Goal: Transaction & Acquisition: Book appointment/travel/reservation

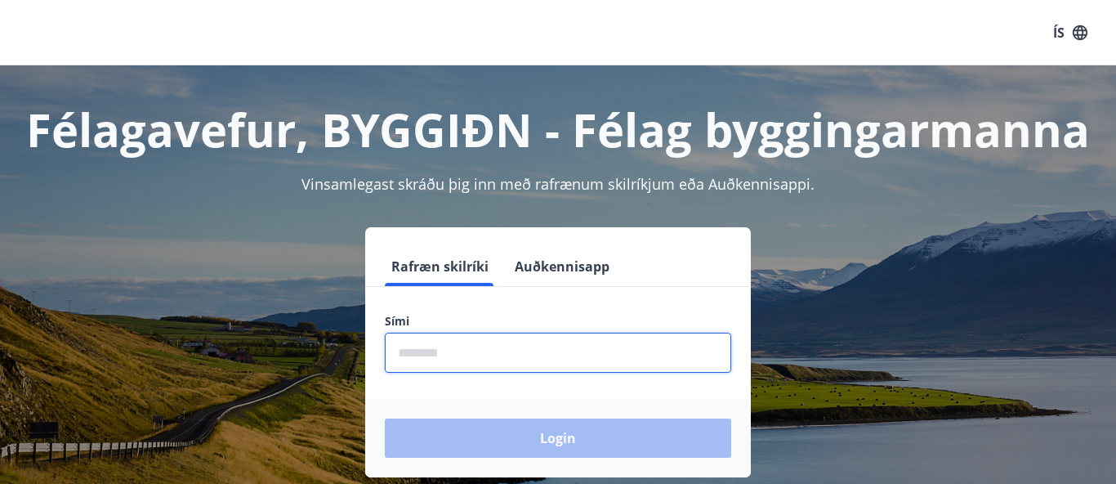
click at [549, 357] on input "phone" at bounding box center [558, 353] width 346 height 40
type input "********"
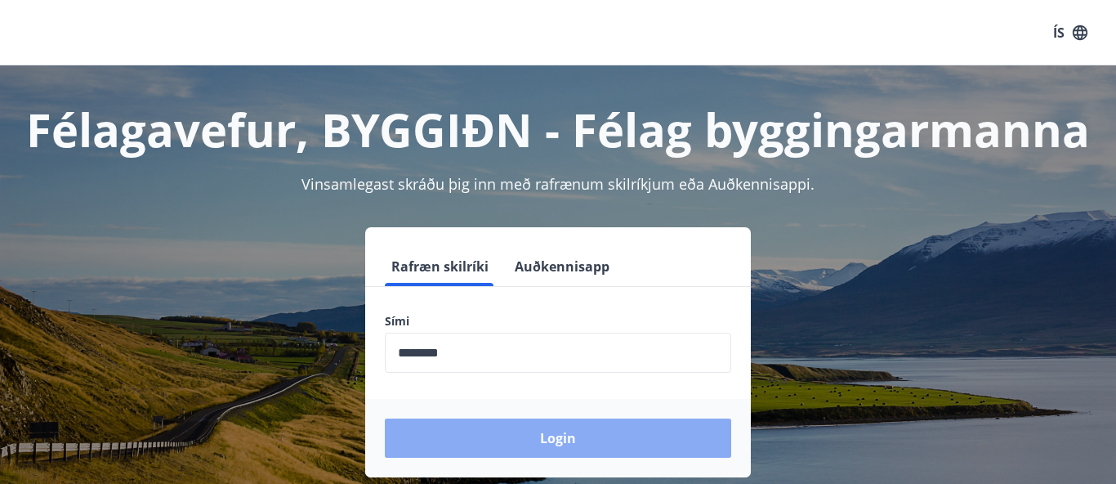
click at [522, 431] on button "Login" at bounding box center [558, 437] width 346 height 39
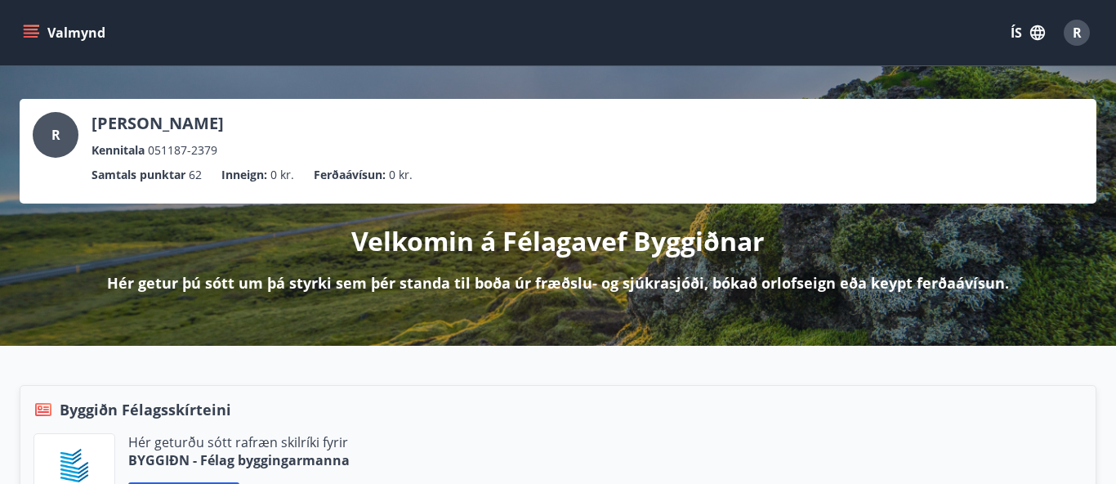
click at [68, 27] on button "Valmynd" at bounding box center [66, 32] width 92 height 29
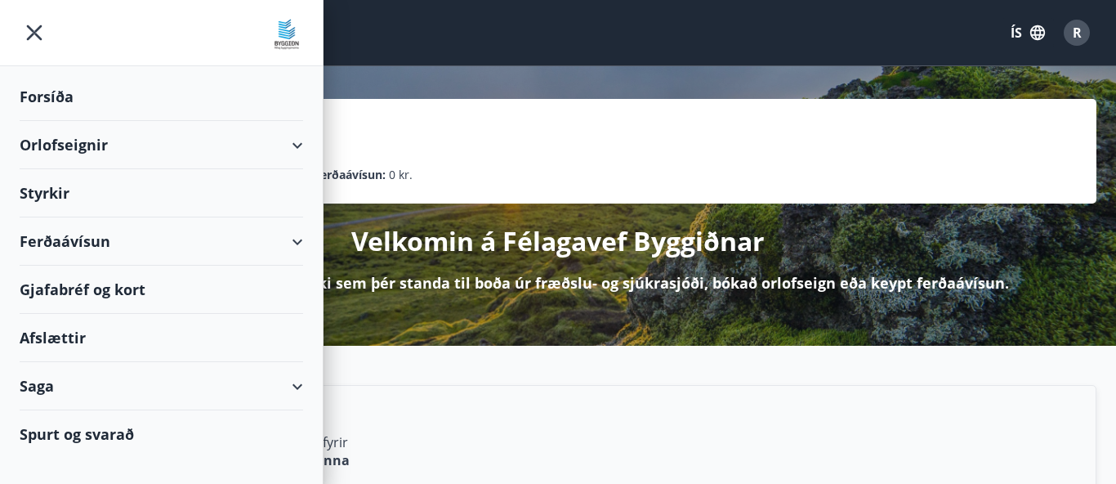
click at [290, 145] on div "Orlofseignir" at bounding box center [162, 145] width 284 height 48
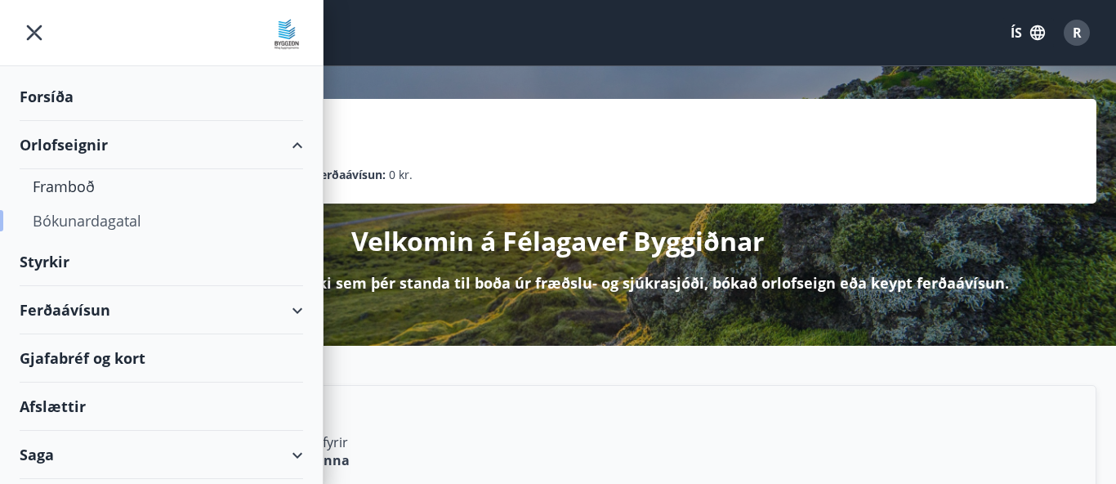
click at [92, 221] on div "Bókunardagatal" at bounding box center [161, 220] width 257 height 34
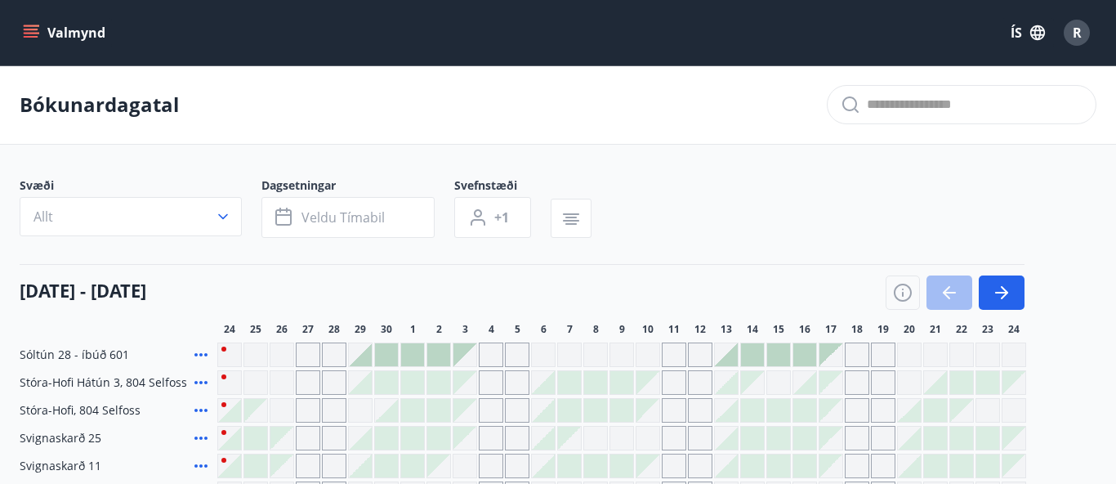
scroll to position [132, 0]
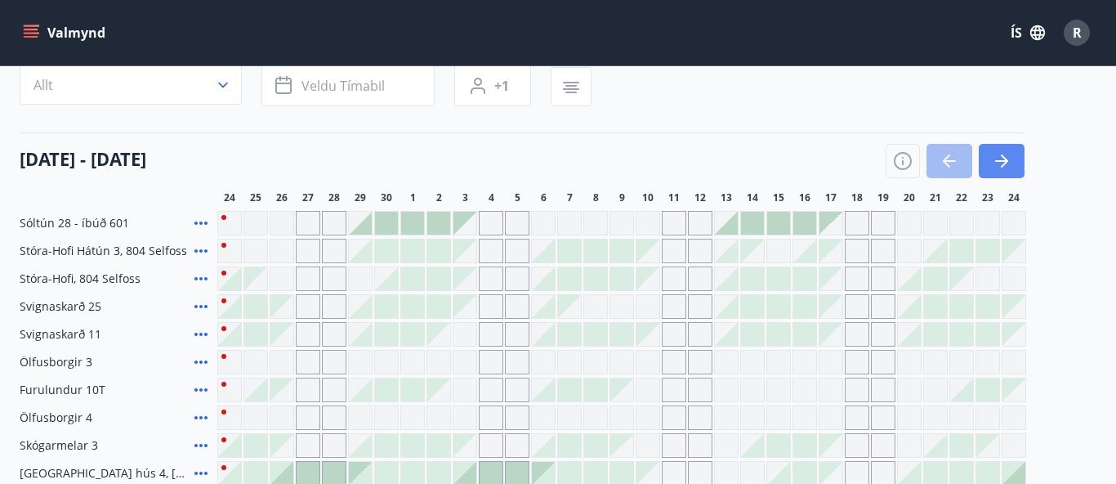
click at [1007, 157] on icon "button" at bounding box center [1002, 161] width 20 height 20
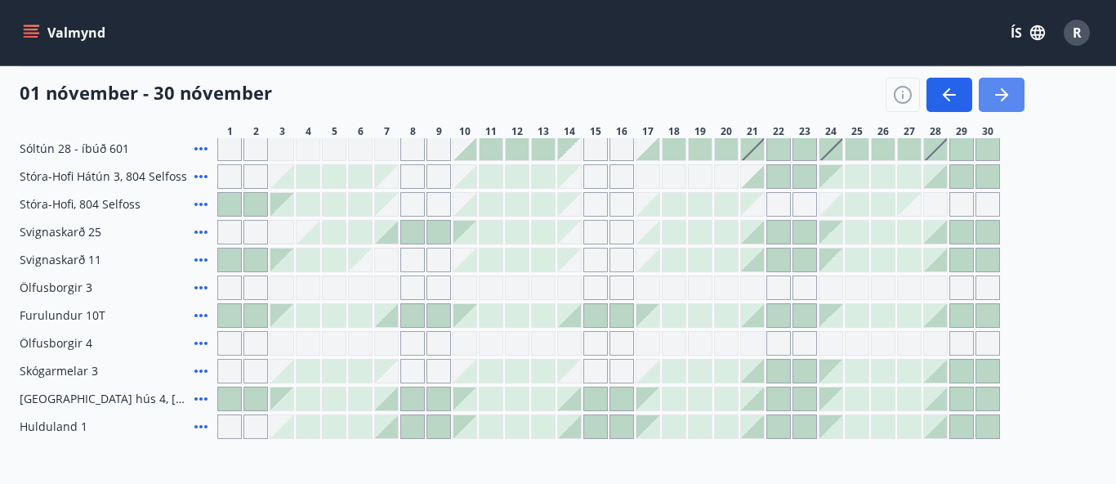
scroll to position [207, 0]
click at [698, 232] on div at bounding box center [700, 231] width 23 height 23
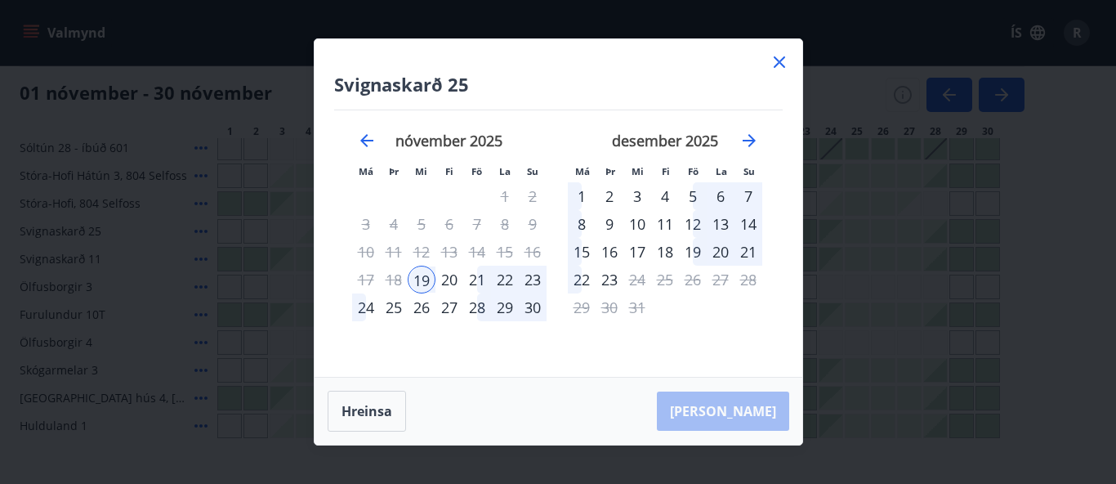
click at [781, 62] on icon at bounding box center [780, 62] width 20 height 20
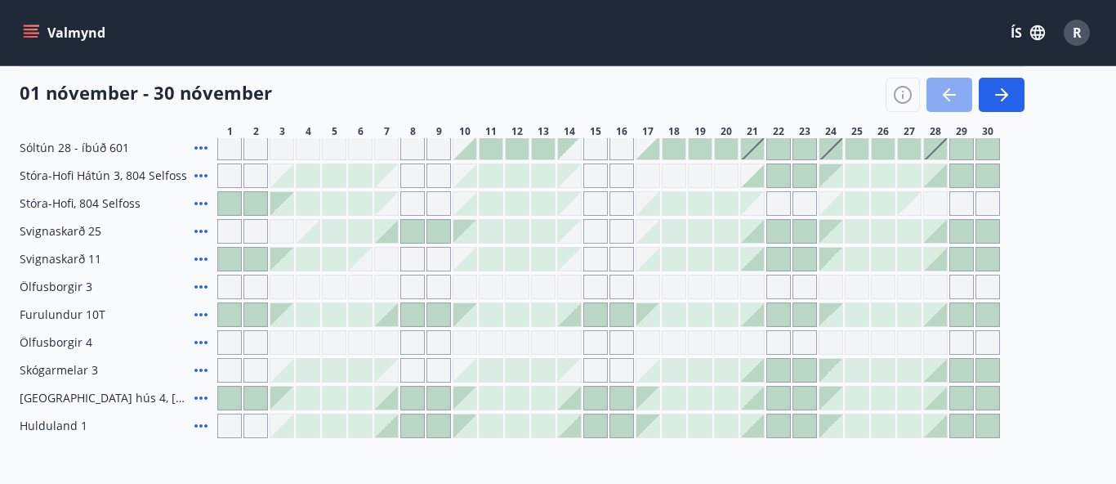
click at [949, 106] on button "button" at bounding box center [950, 95] width 46 height 34
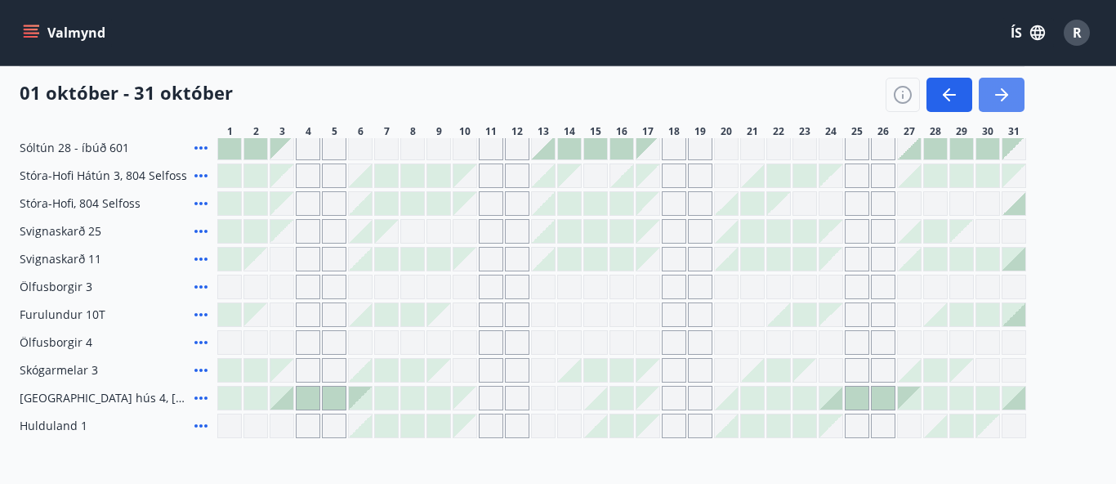
click at [1002, 101] on icon "button" at bounding box center [1002, 95] width 20 height 20
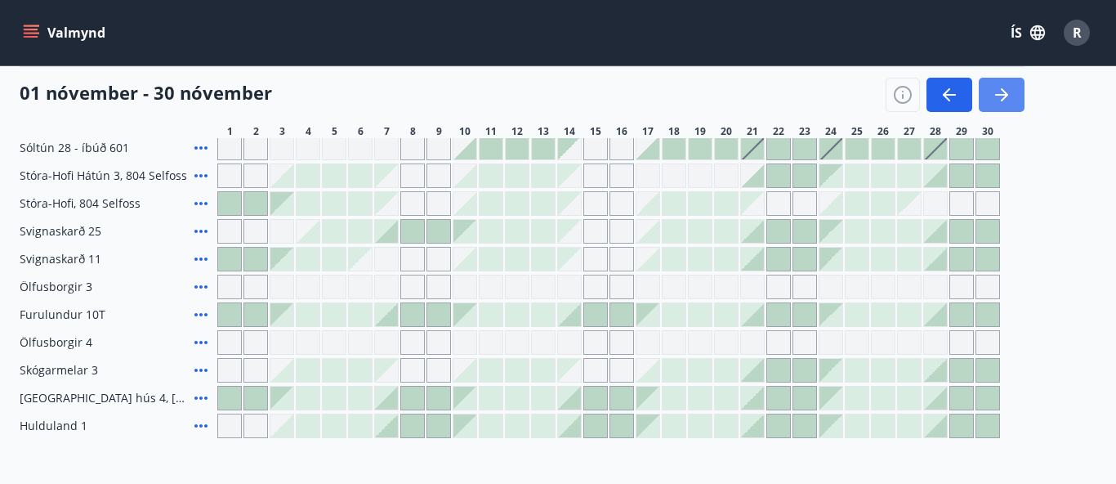
click at [1003, 94] on icon "button" at bounding box center [1001, 95] width 13 height 2
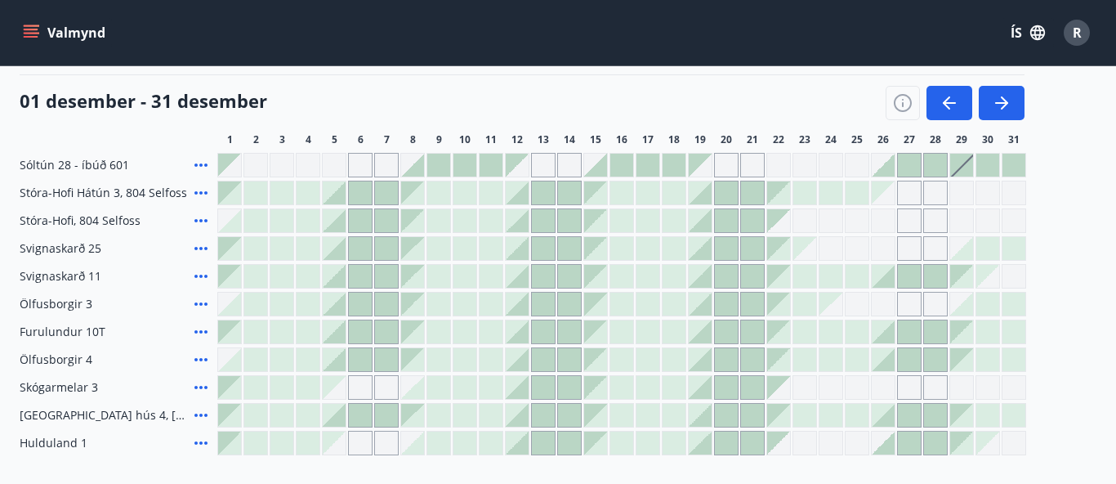
scroll to position [189, 0]
click at [949, 106] on icon "button" at bounding box center [950, 104] width 20 height 20
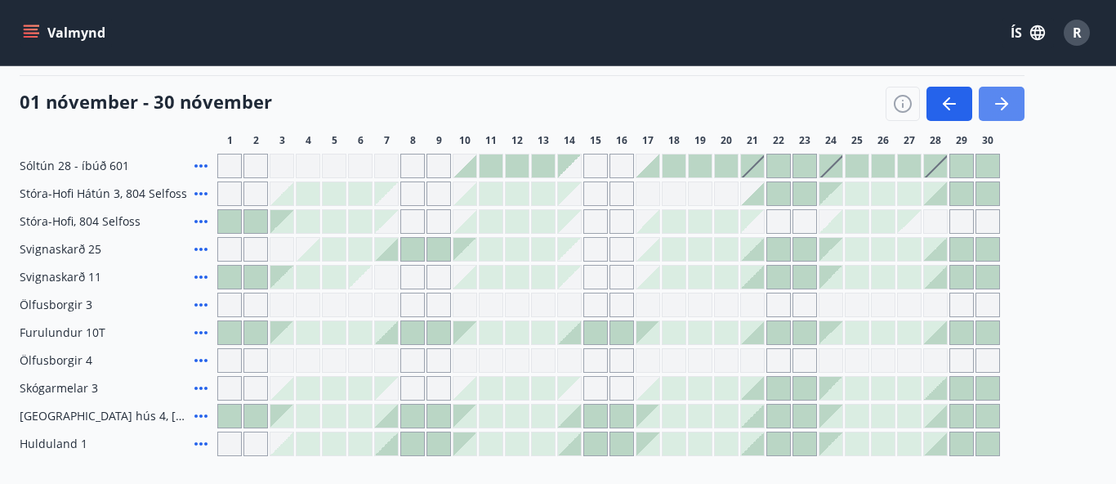
click at [998, 102] on icon "button" at bounding box center [1002, 104] width 20 height 20
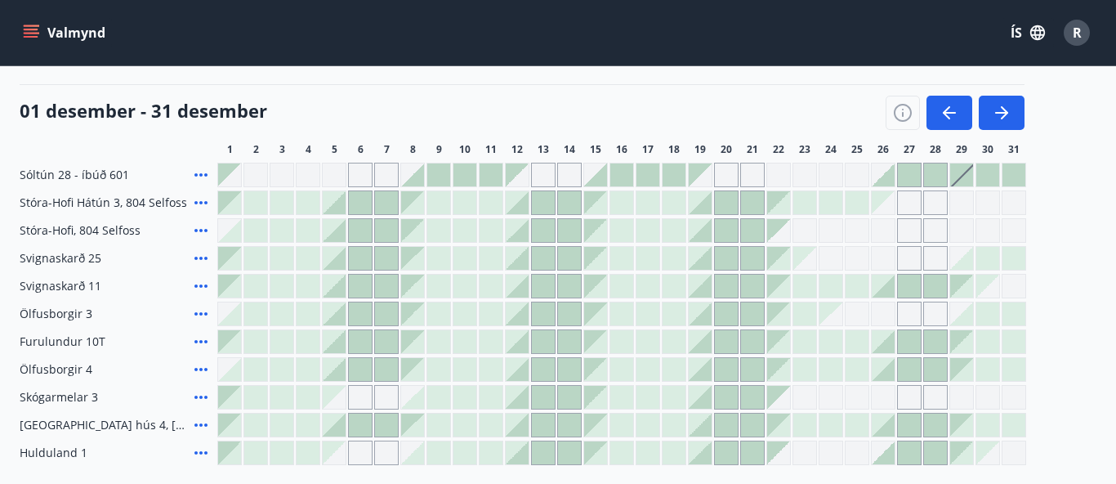
scroll to position [177, 0]
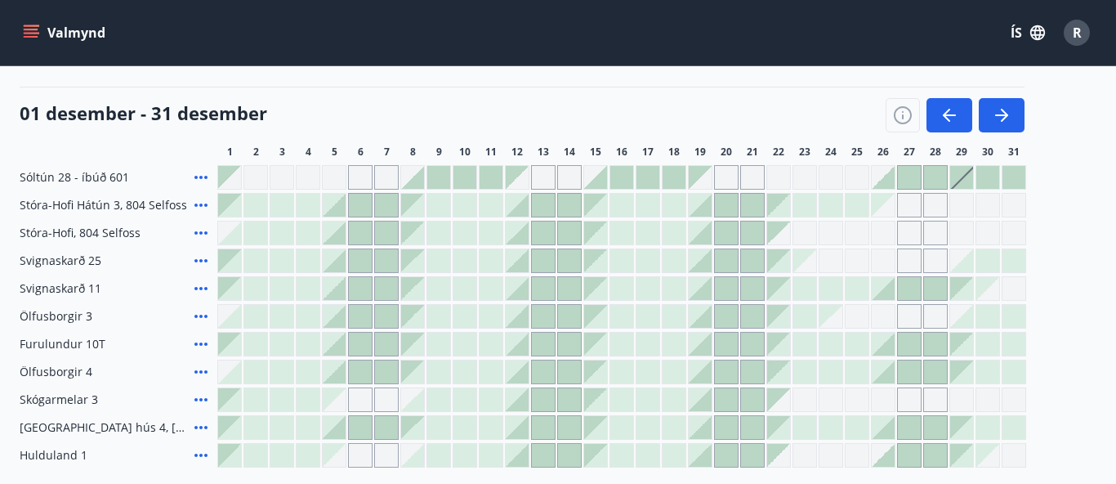
click at [198, 205] on icon at bounding box center [201, 205] width 20 height 20
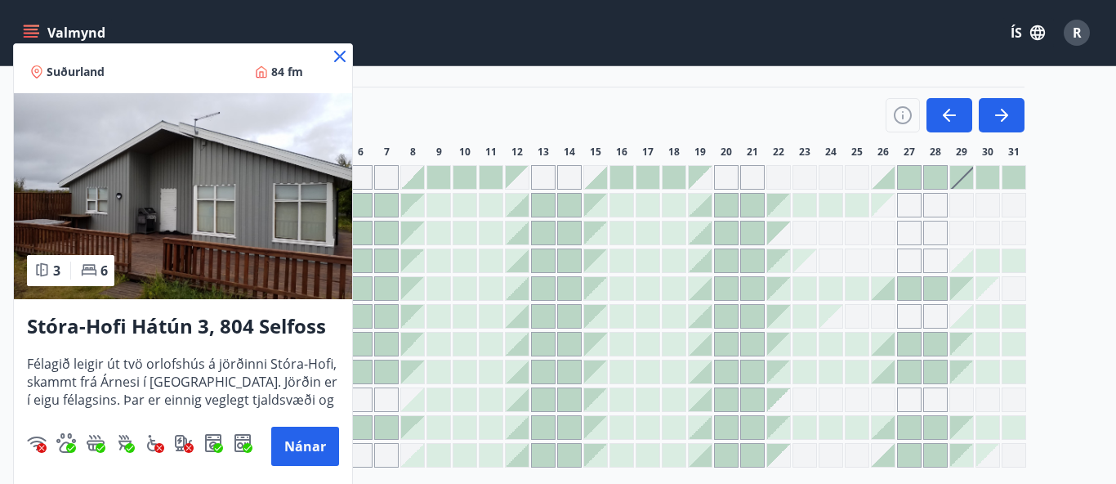
click at [342, 51] on icon at bounding box center [340, 57] width 20 height 20
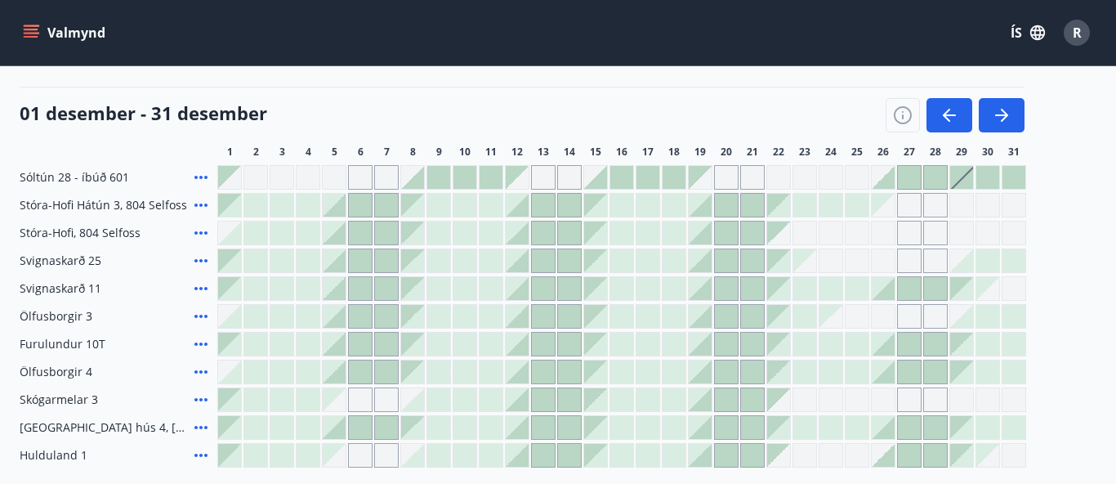
click at [203, 233] on icon at bounding box center [201, 233] width 20 height 20
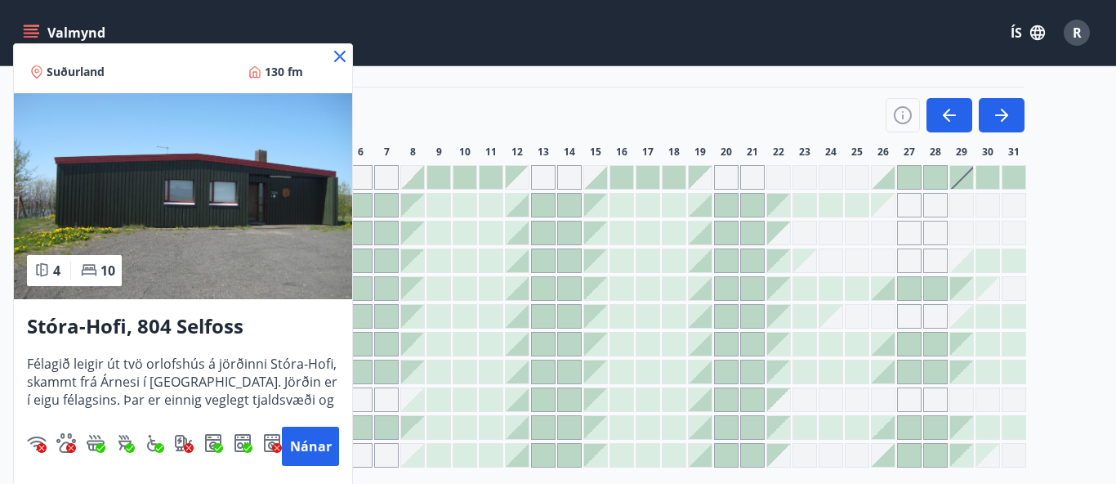
click at [338, 57] on icon at bounding box center [339, 56] width 11 height 11
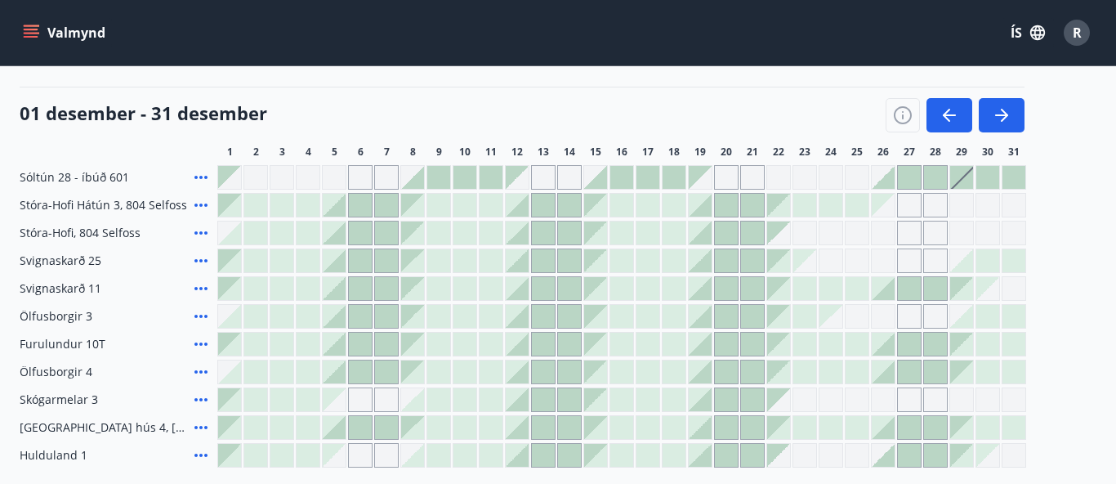
click at [200, 206] on icon at bounding box center [200, 204] width 13 height 3
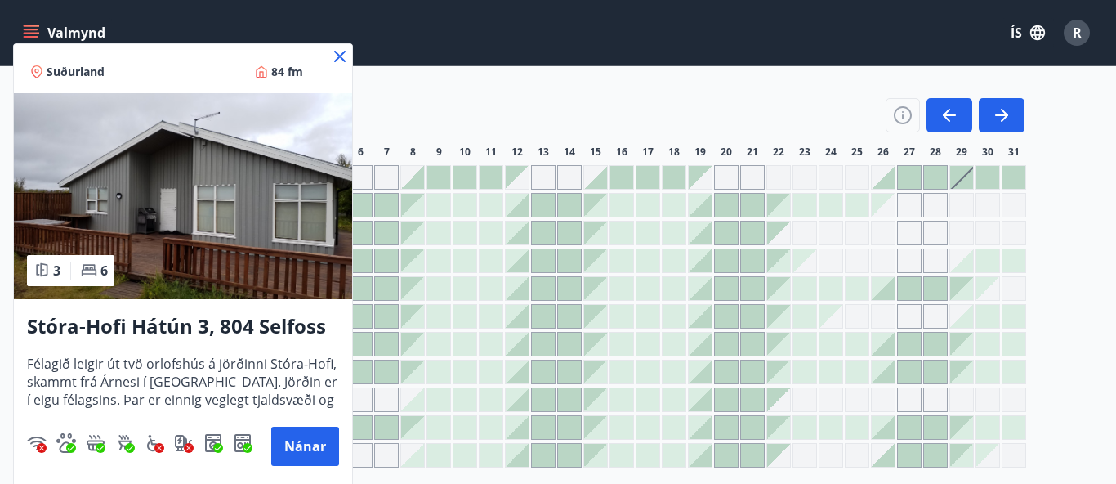
click at [341, 56] on icon at bounding box center [339, 56] width 11 height 11
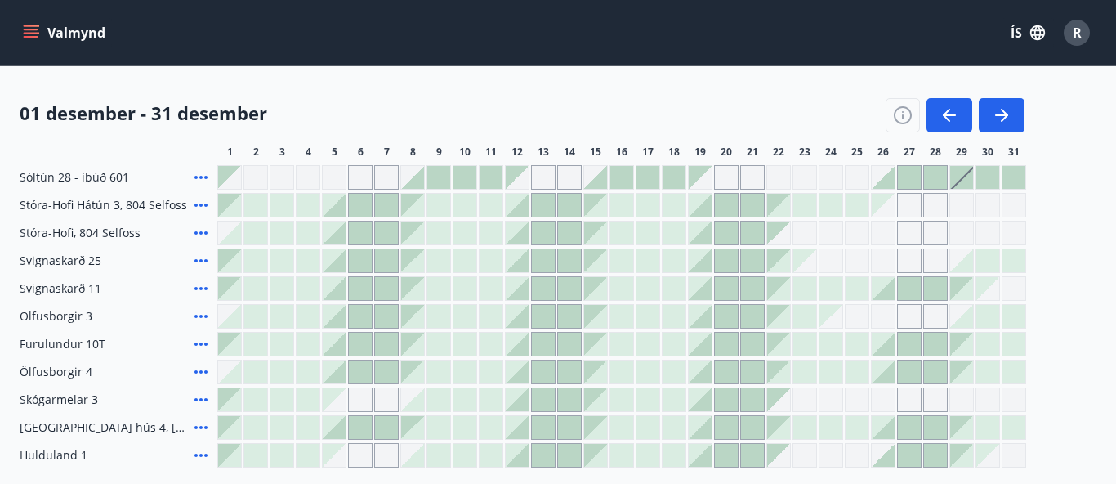
click at [202, 233] on icon at bounding box center [200, 232] width 13 height 3
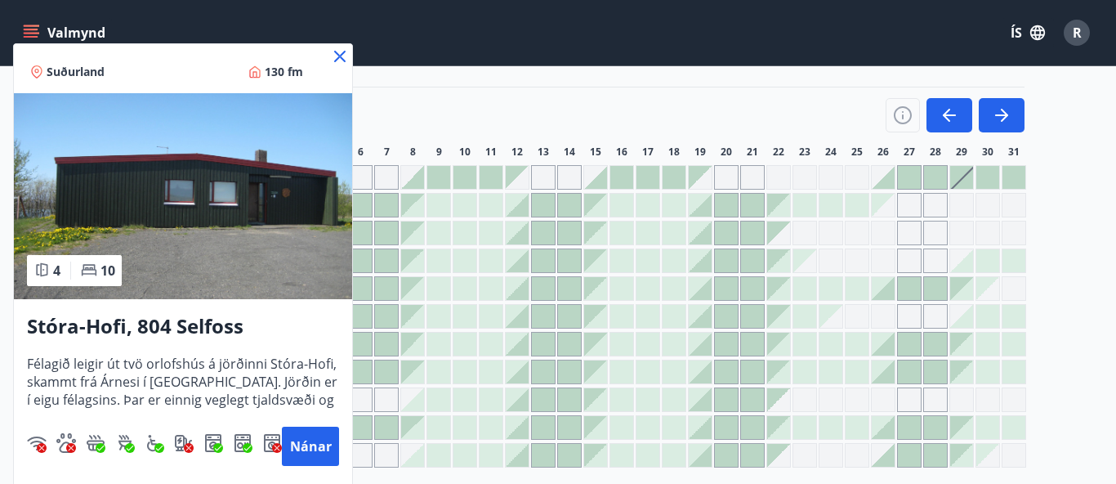
click at [201, 197] on img at bounding box center [183, 196] width 338 height 206
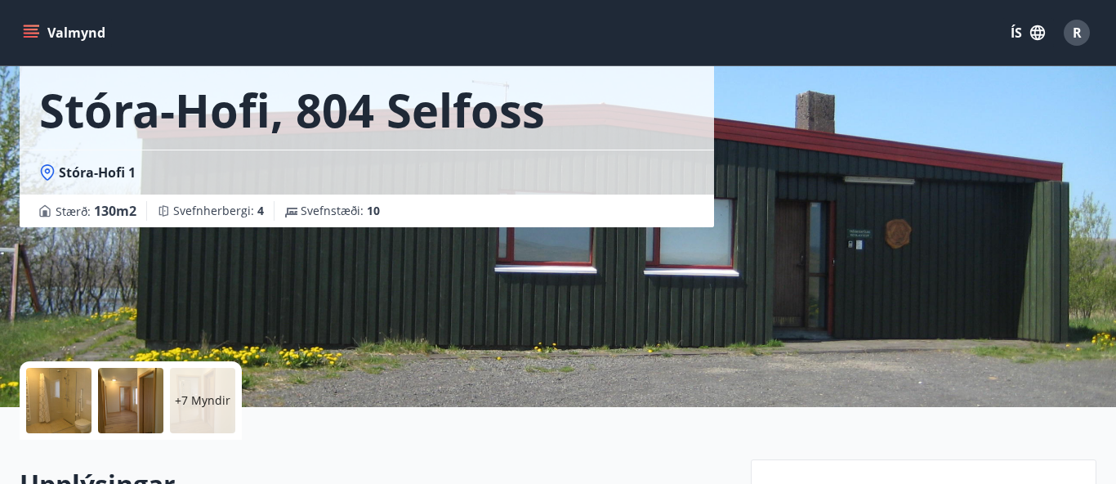
scroll to position [126, 0]
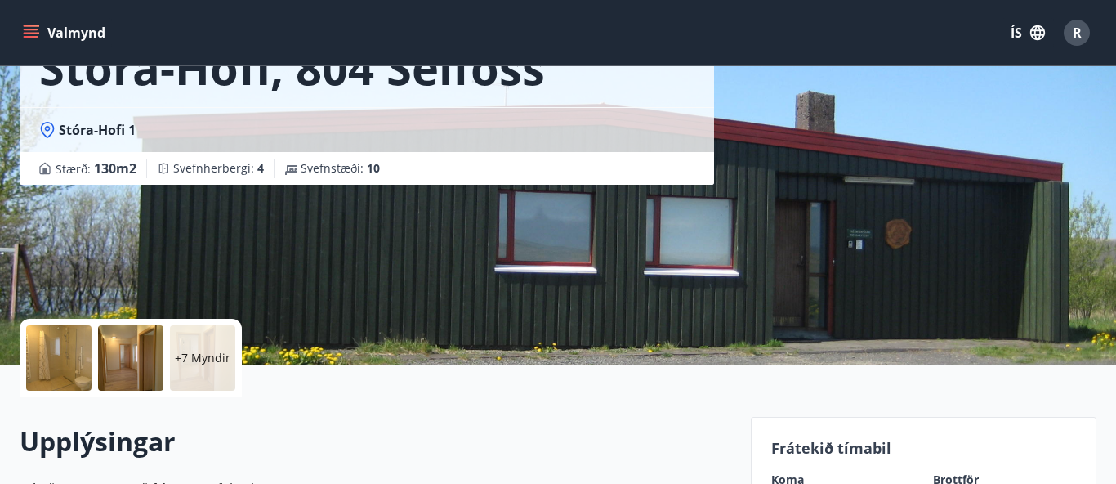
click at [215, 363] on p "+7 Myndir" at bounding box center [203, 358] width 56 height 16
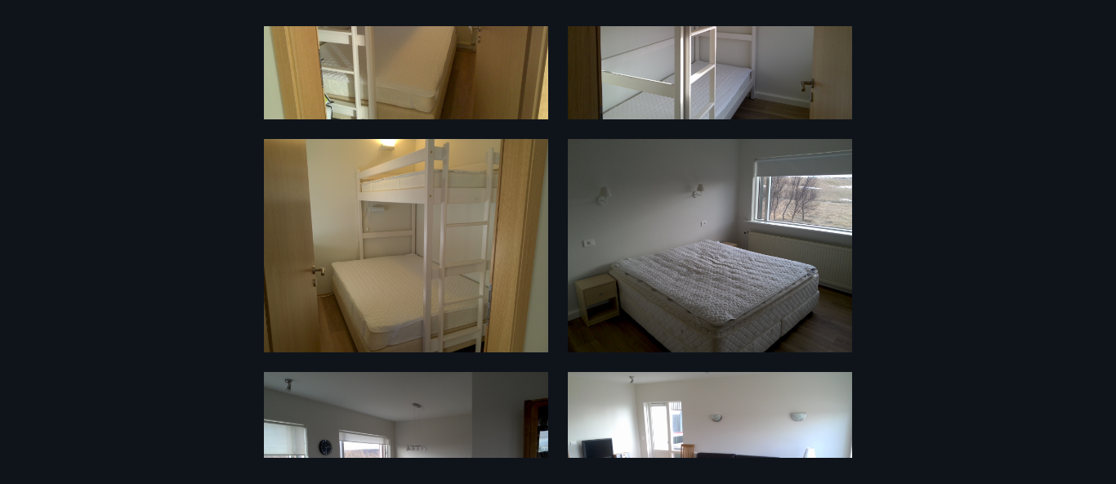
scroll to position [1249, 0]
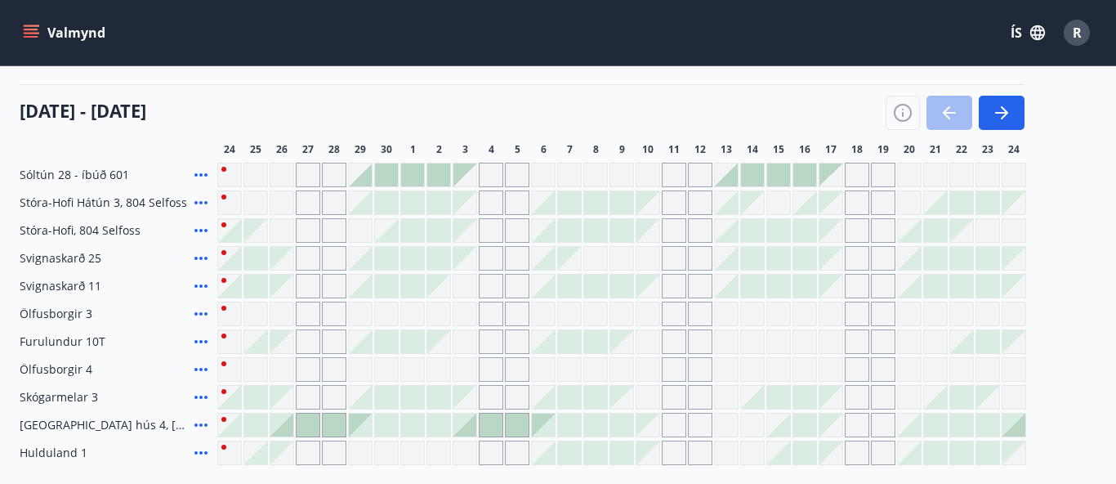
scroll to position [175, 0]
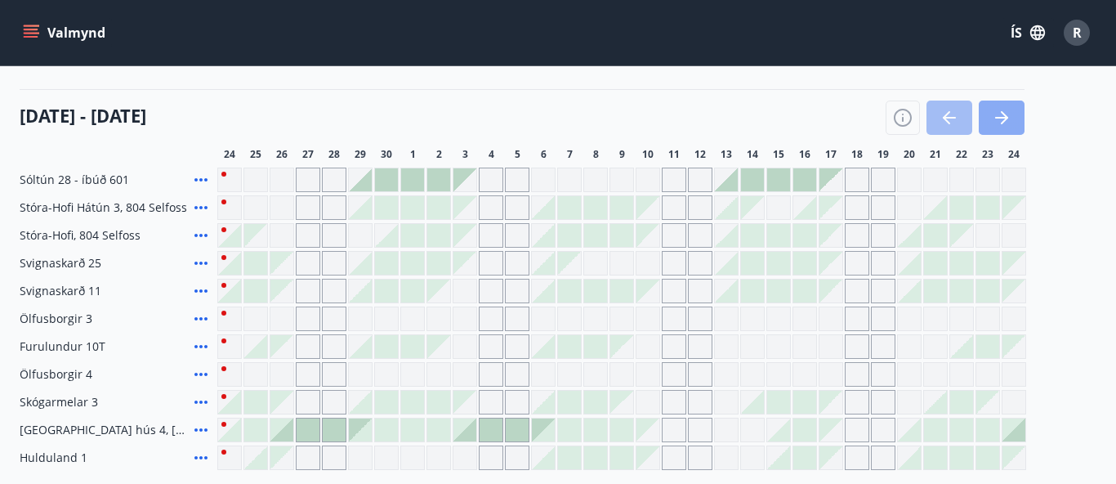
click at [998, 115] on icon "button" at bounding box center [1002, 118] width 20 height 20
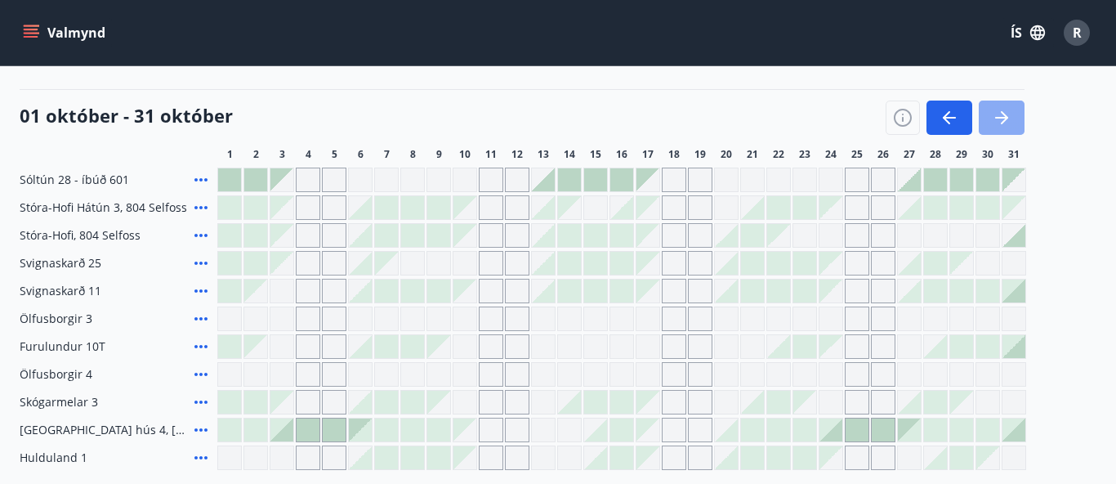
click at [992, 116] on icon "button" at bounding box center [1002, 118] width 20 height 20
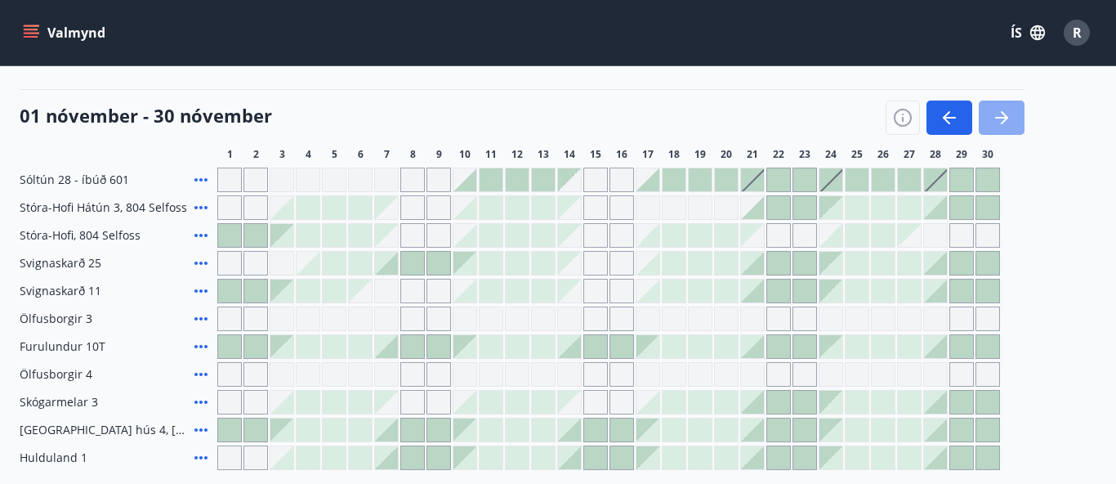
click at [999, 112] on icon "button" at bounding box center [1002, 118] width 20 height 20
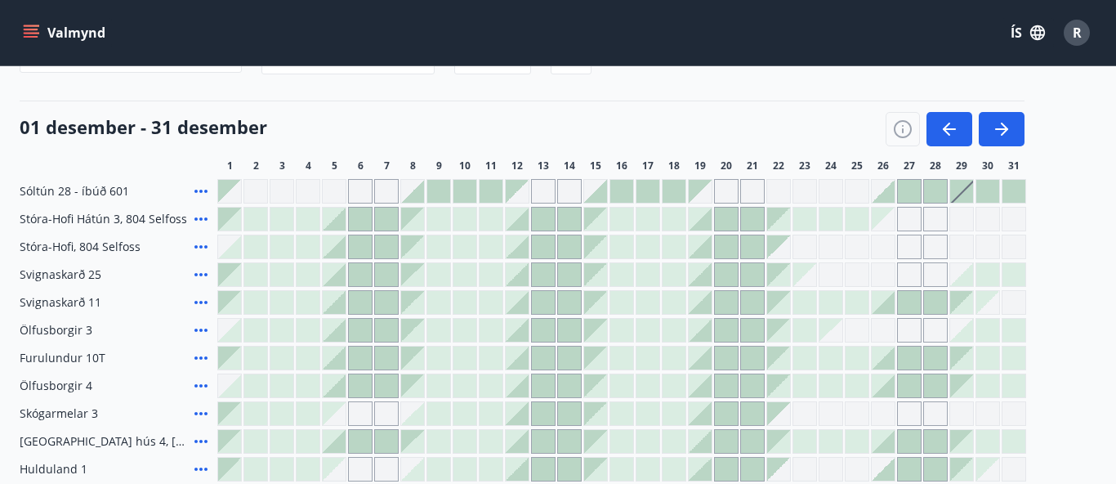
scroll to position [165, 0]
click at [200, 414] on icon at bounding box center [201, 412] width 20 height 20
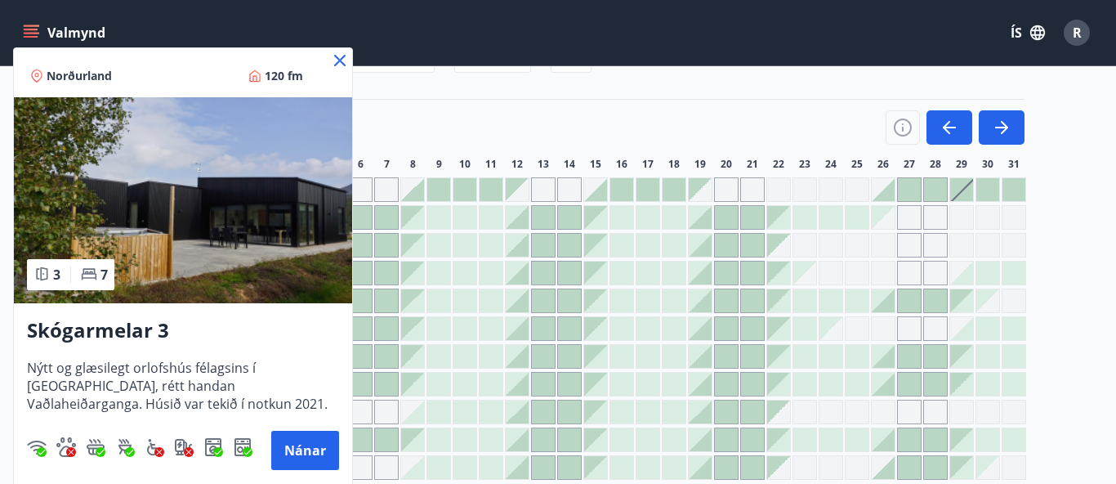
click at [341, 59] on icon at bounding box center [339, 60] width 11 height 11
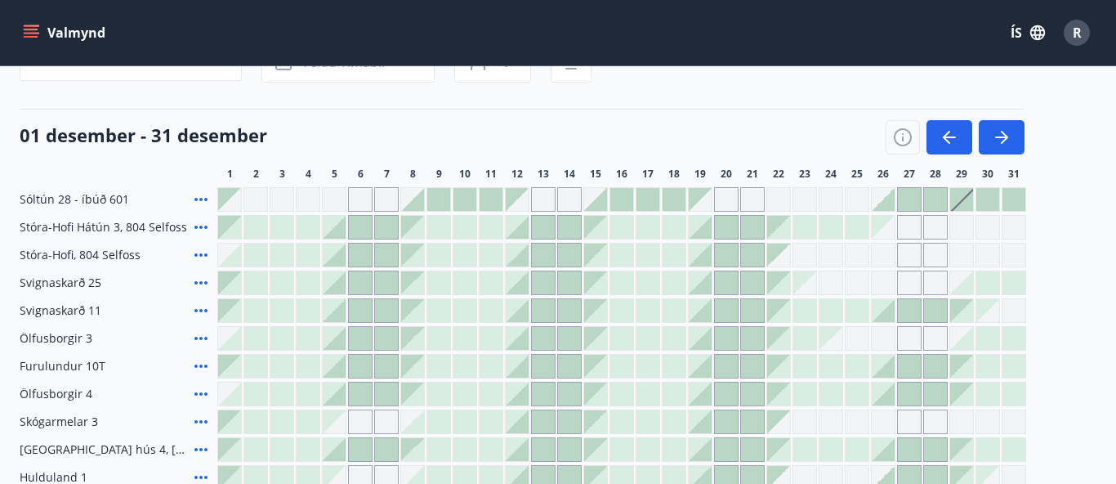
scroll to position [142, 0]
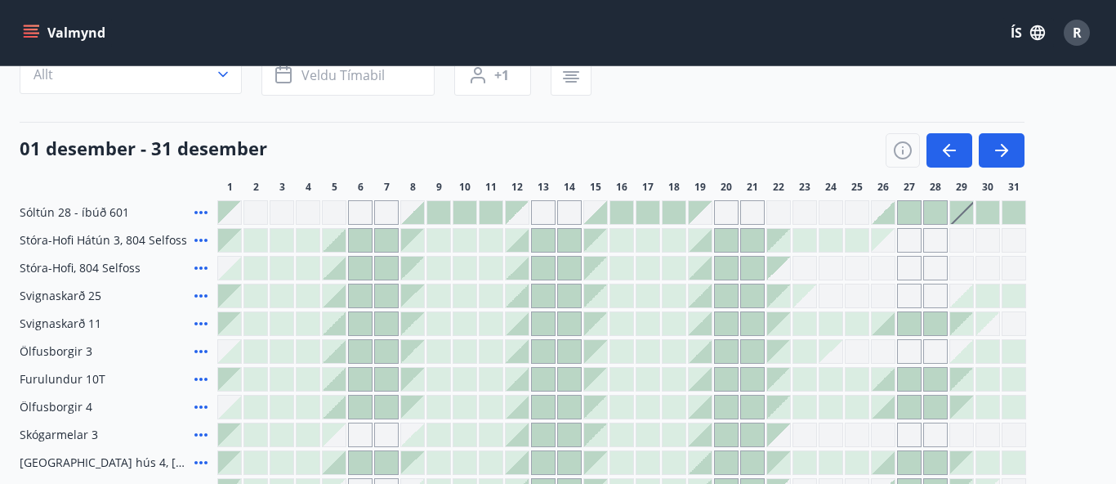
click at [194, 209] on icon at bounding box center [201, 213] width 20 height 20
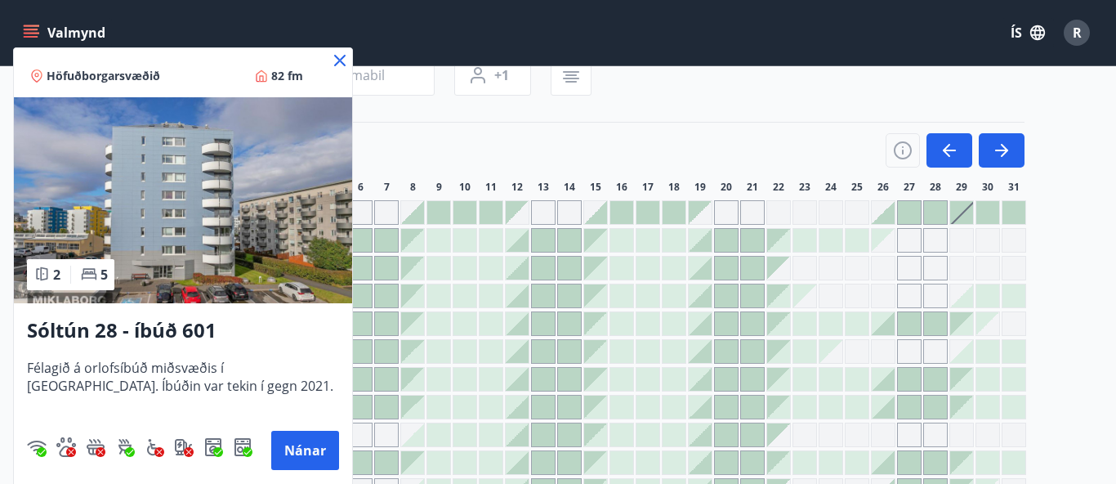
click at [339, 57] on icon at bounding box center [340, 61] width 20 height 20
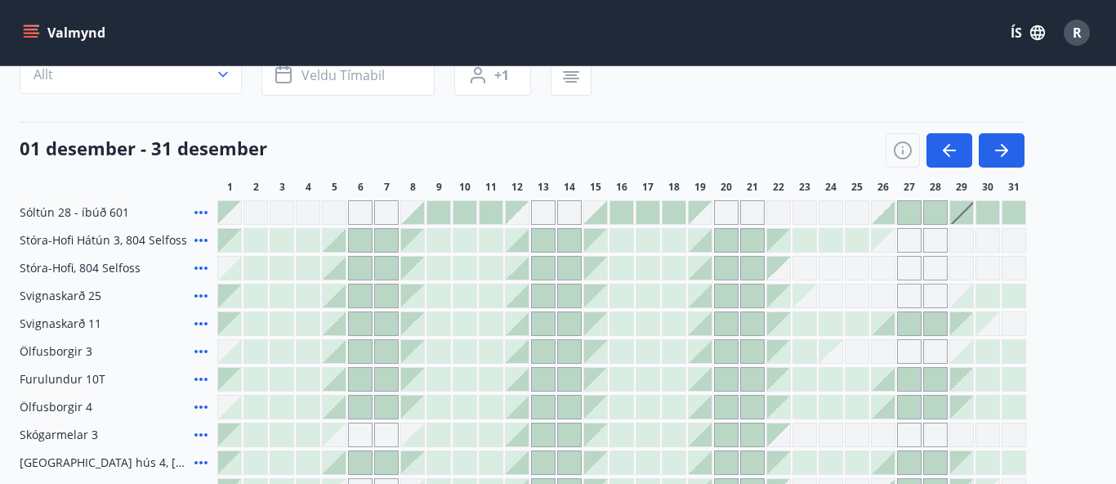
click at [203, 236] on icon at bounding box center [201, 240] width 20 height 20
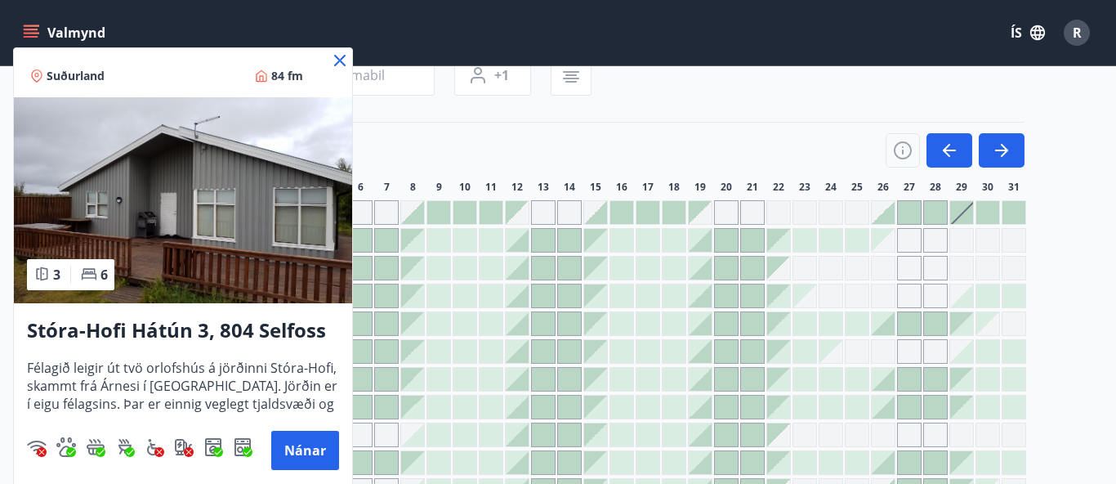
click at [342, 61] on icon at bounding box center [340, 61] width 20 height 20
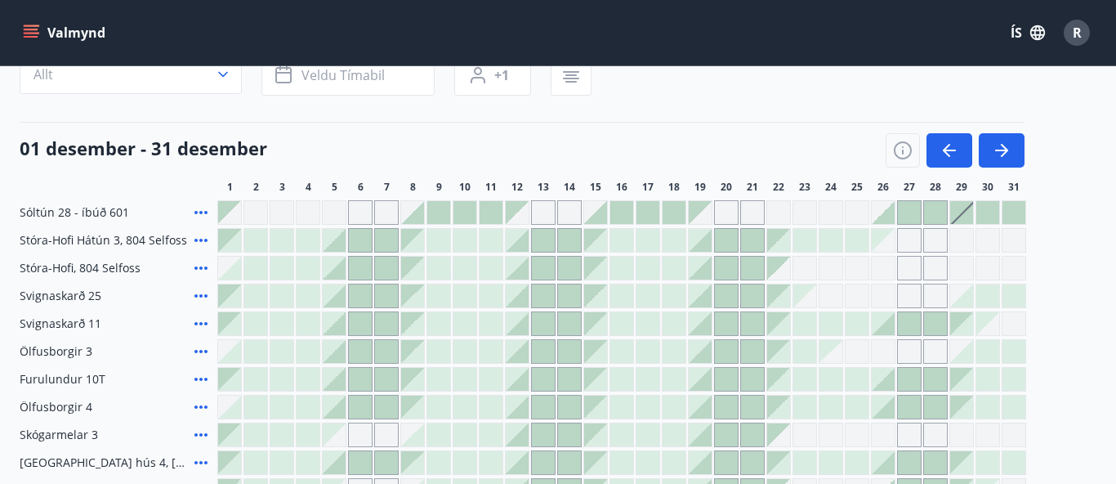
click at [202, 266] on icon at bounding box center [201, 268] width 20 height 20
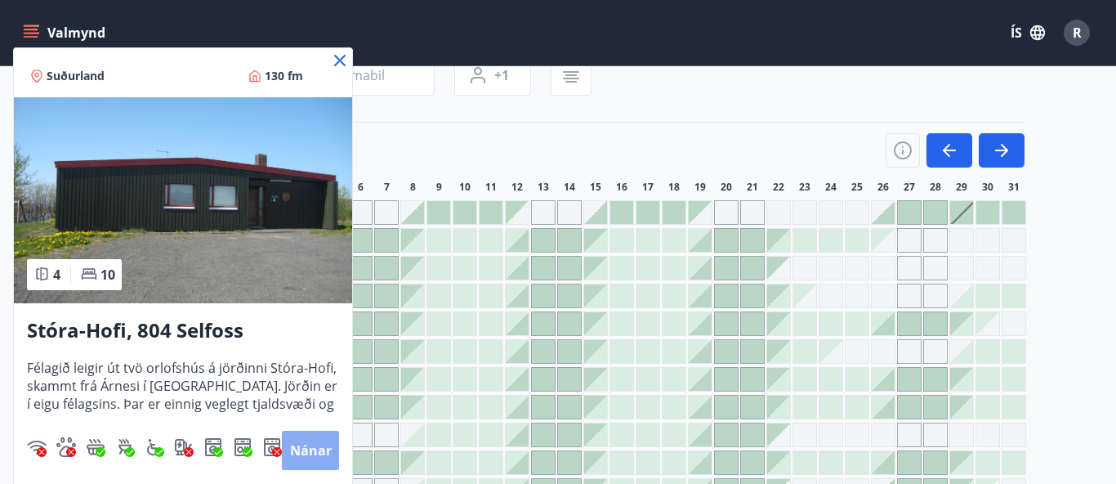
click at [308, 443] on button "Nánar" at bounding box center [310, 450] width 57 height 39
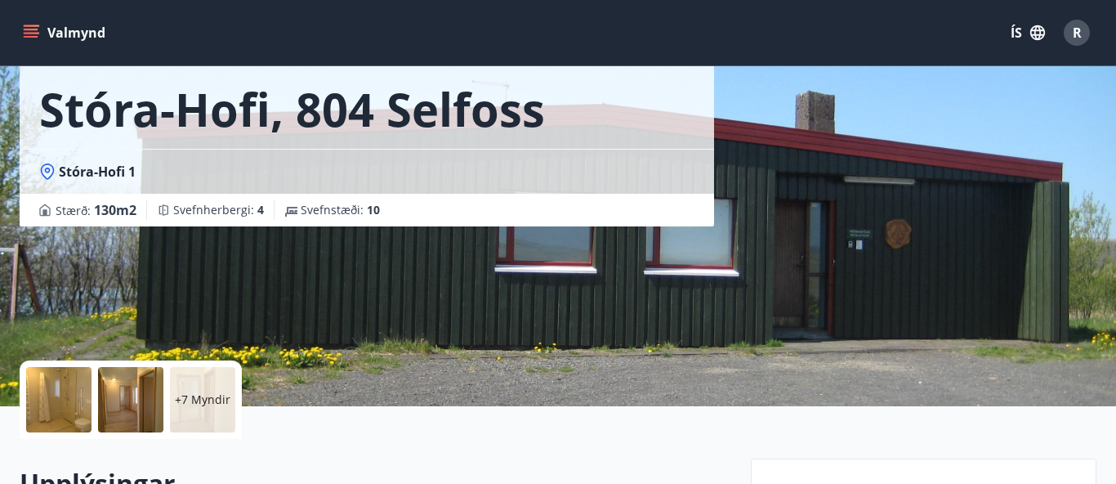
scroll to position [75, 0]
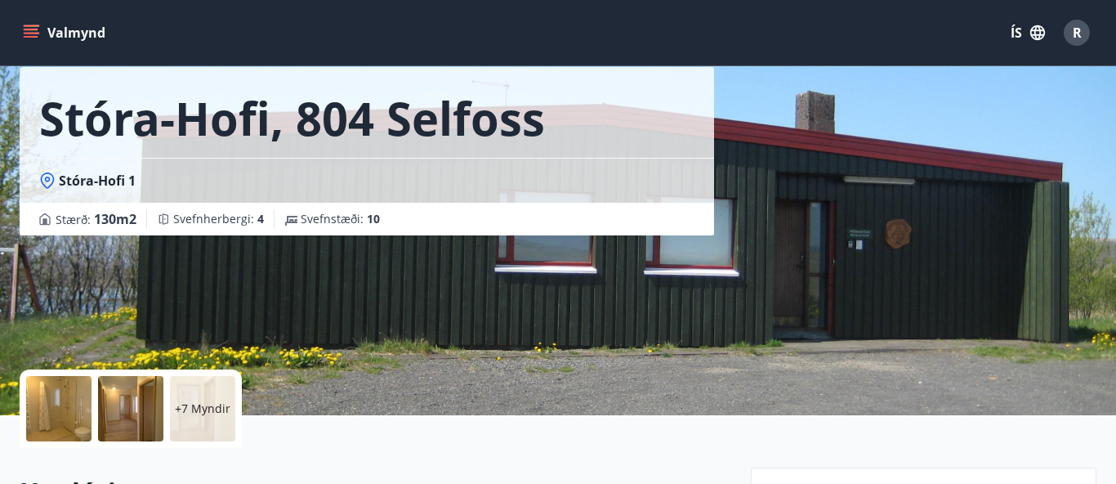
click at [213, 413] on p "+7 Myndir" at bounding box center [203, 408] width 56 height 16
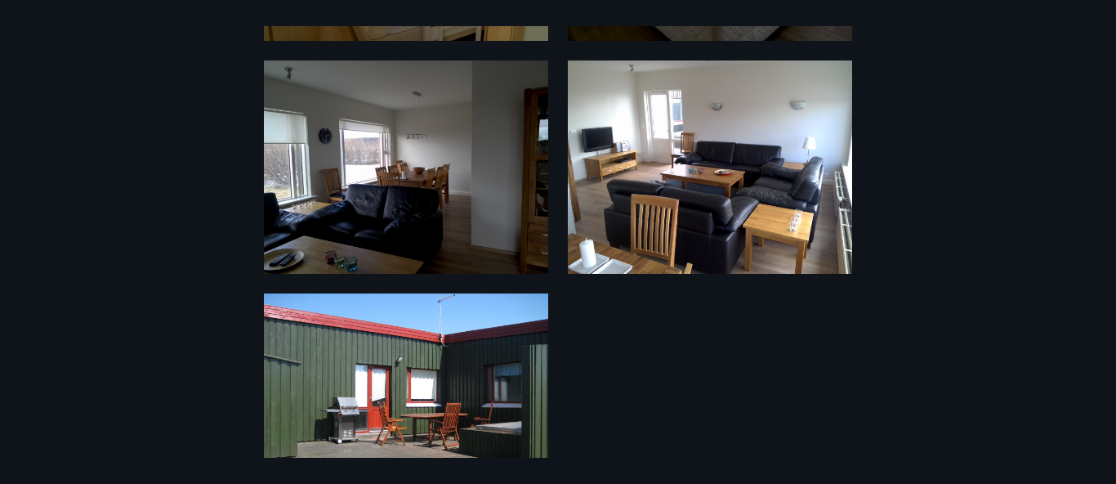
scroll to position [1196, 0]
click at [424, 156] on img at bounding box center [406, 166] width 284 height 213
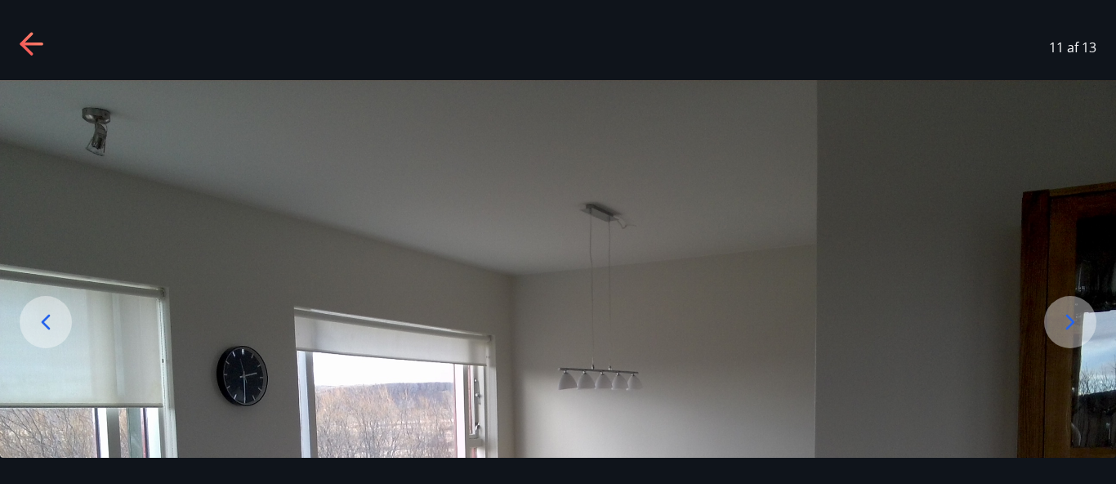
scroll to position [0, 0]
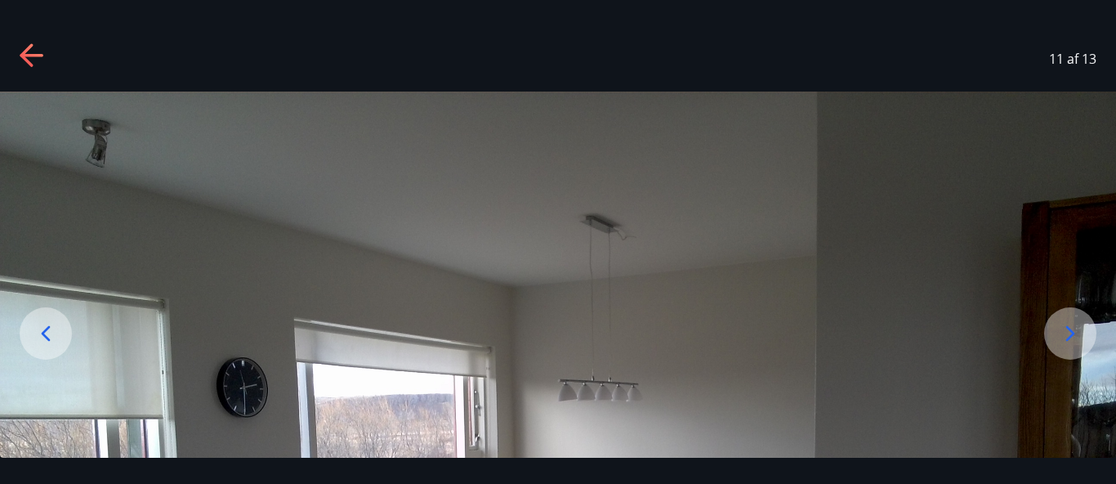
click at [23, 54] on icon at bounding box center [26, 54] width 13 height 23
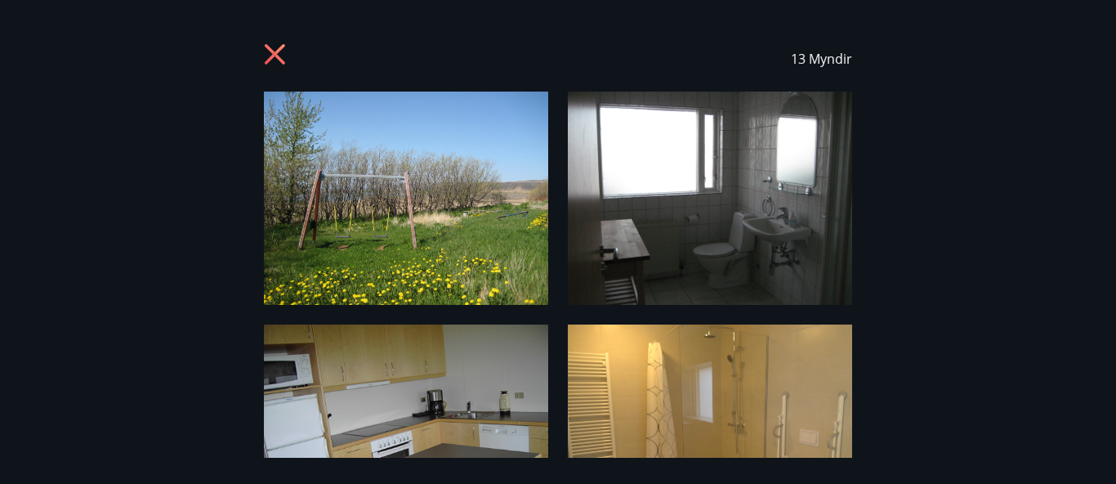
click at [623, 203] on img at bounding box center [710, 198] width 284 height 213
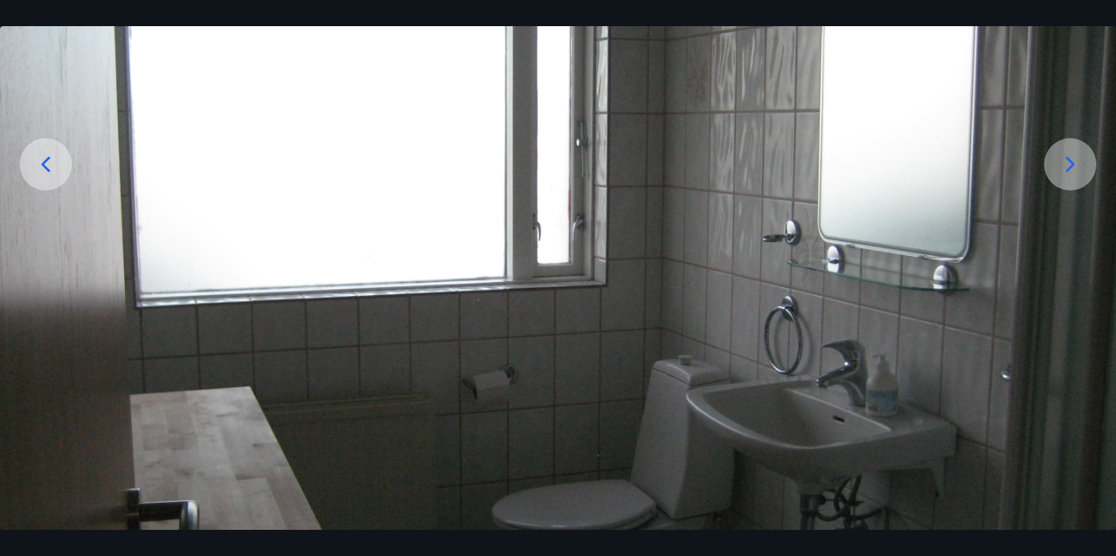
scroll to position [171, 0]
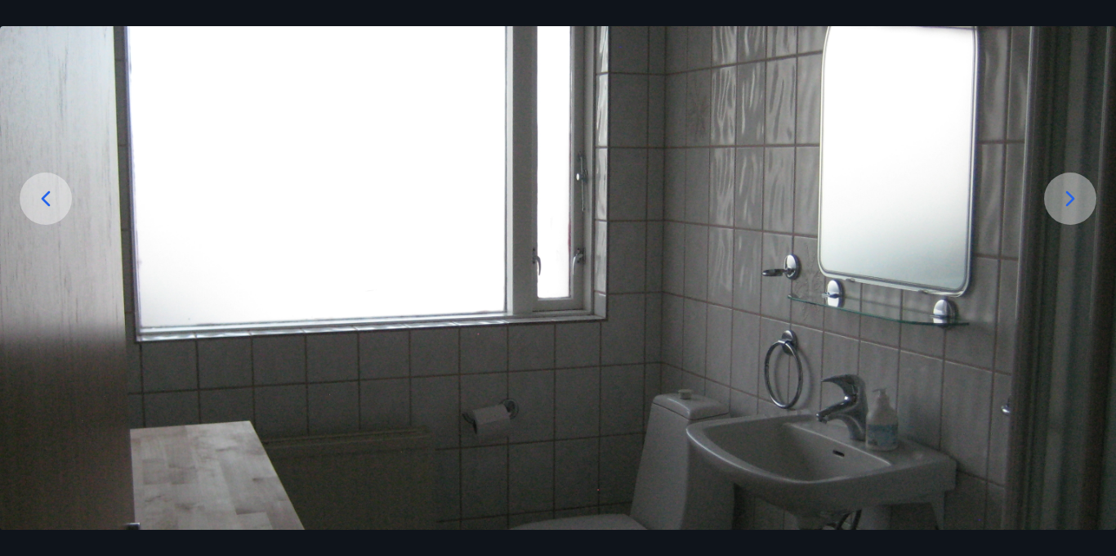
click at [1076, 215] on div at bounding box center [1070, 198] width 52 height 52
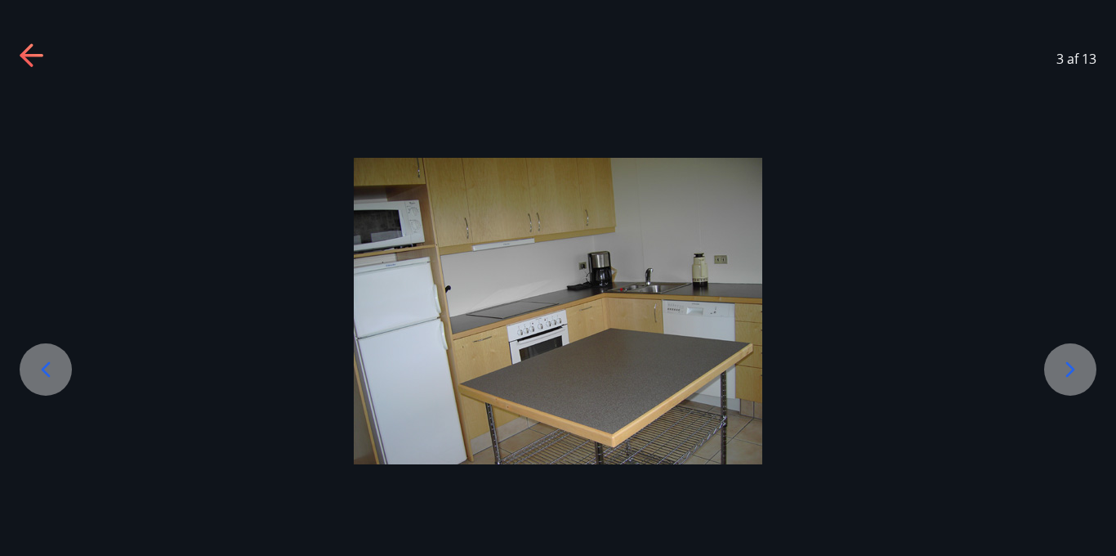
scroll to position [0, 0]
click at [1067, 360] on icon at bounding box center [1070, 369] width 26 height 26
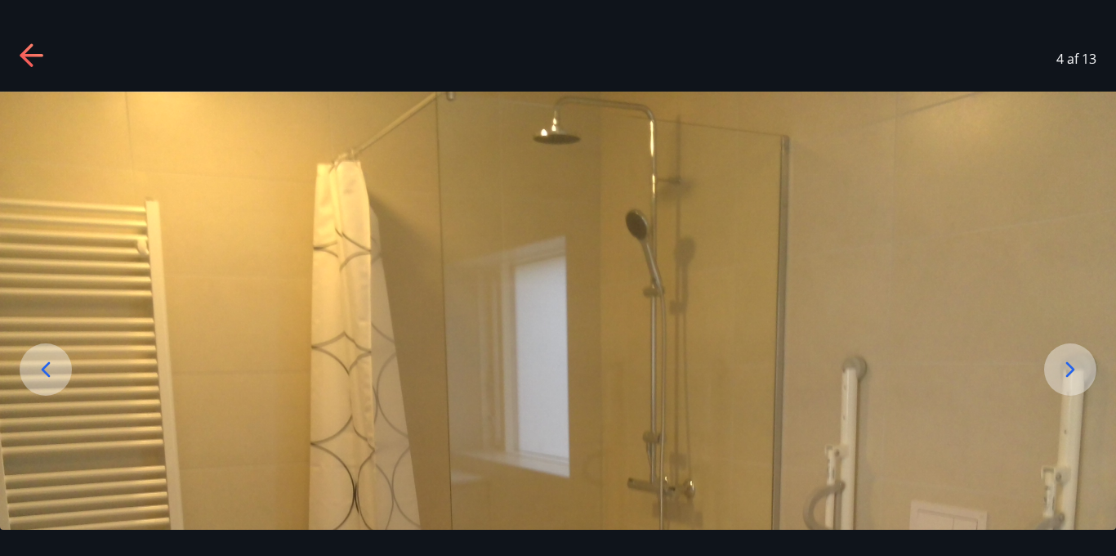
click at [1067, 360] on icon at bounding box center [1070, 369] width 26 height 26
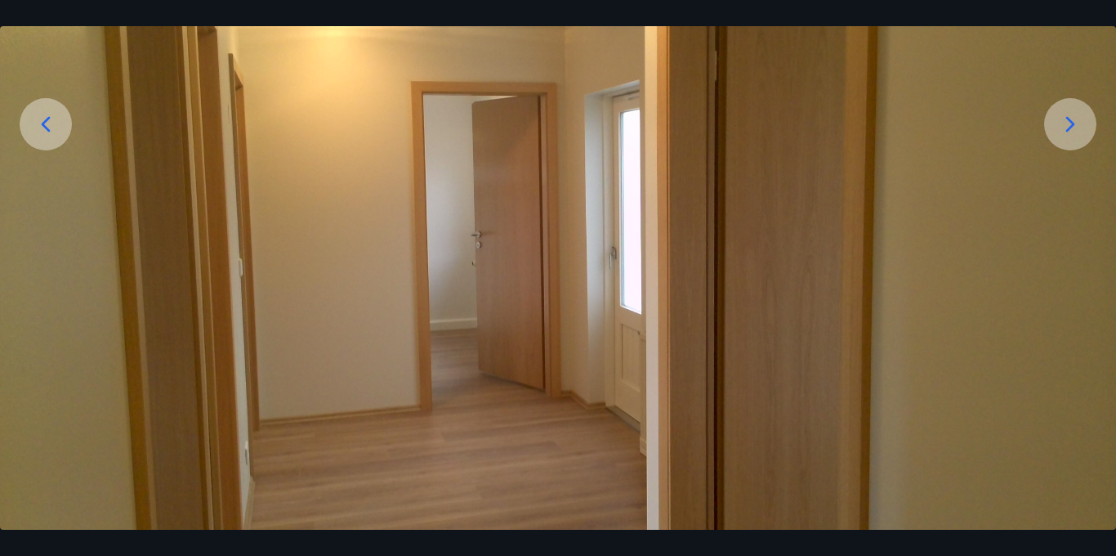
scroll to position [239, 0]
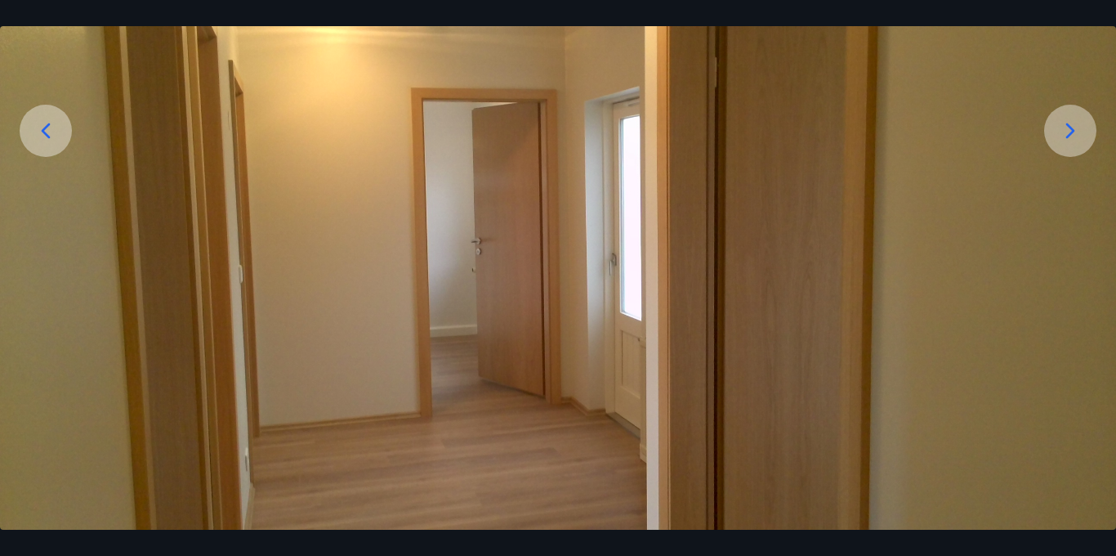
click at [1071, 128] on icon at bounding box center [1070, 131] width 9 height 16
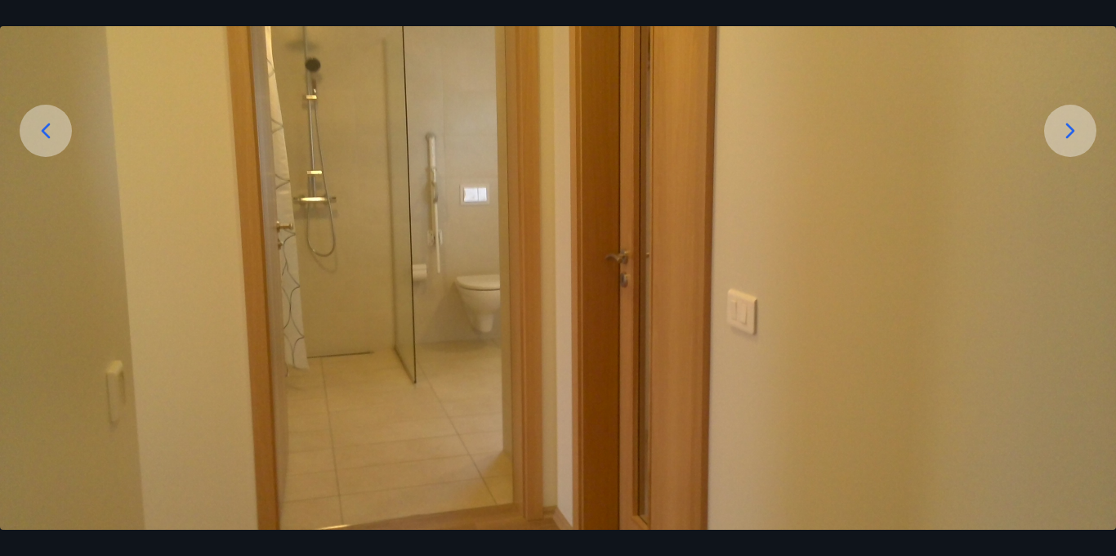
click at [1071, 128] on icon at bounding box center [1070, 131] width 9 height 16
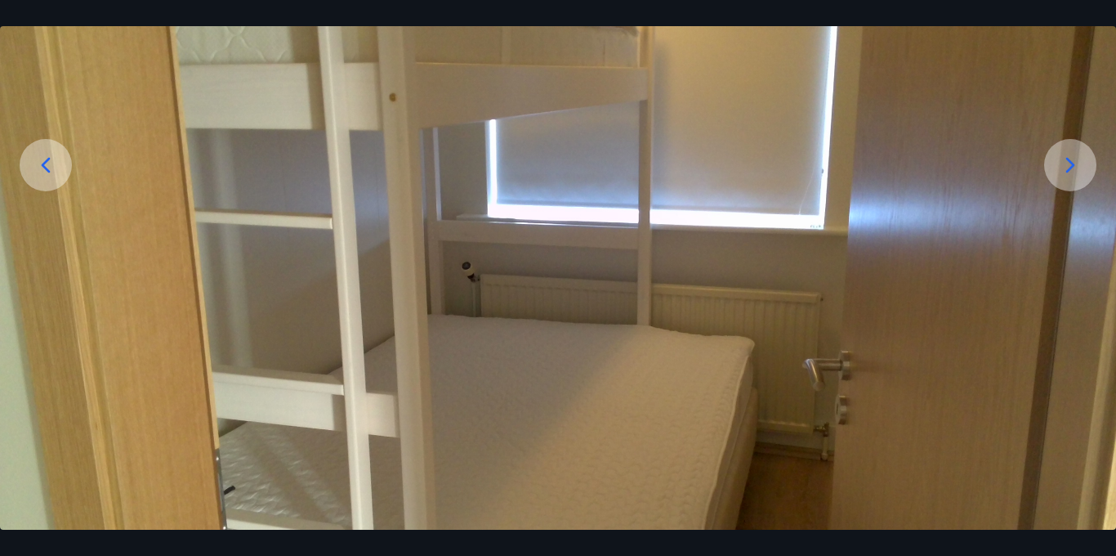
scroll to position [190, 0]
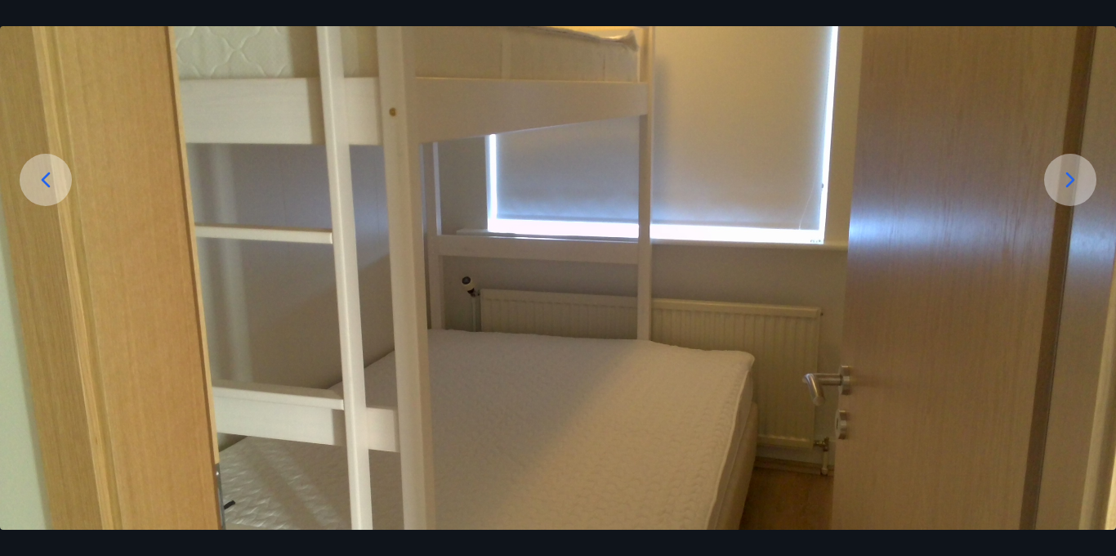
click at [1069, 194] on div at bounding box center [1070, 180] width 52 height 52
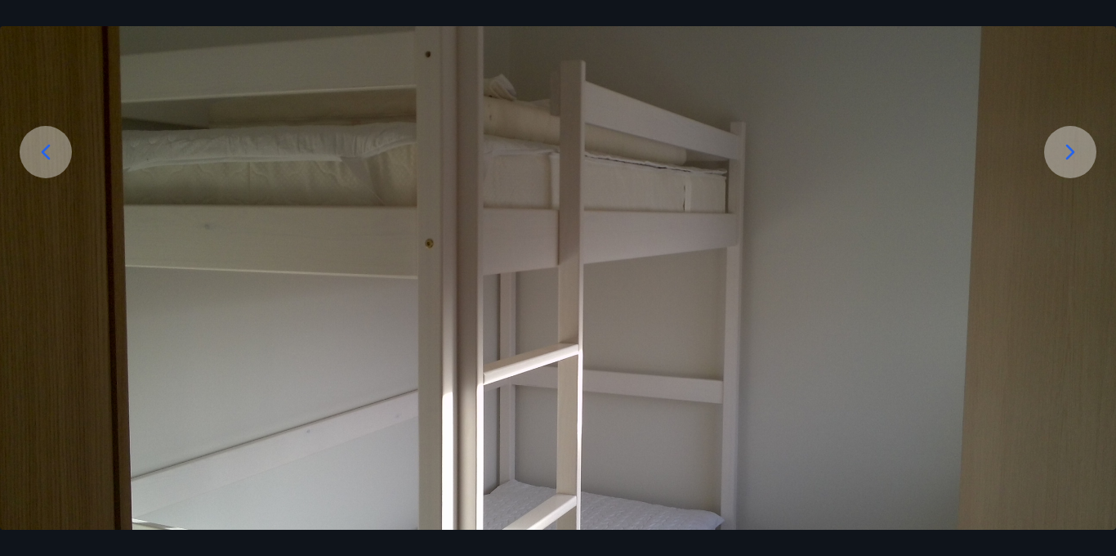
scroll to position [174, 0]
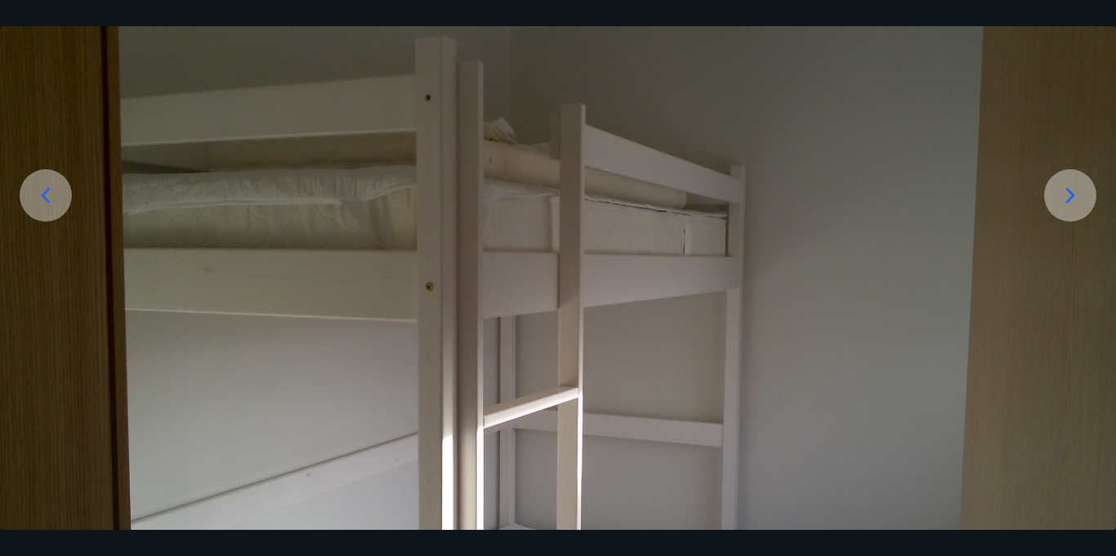
click at [1062, 196] on icon at bounding box center [1070, 195] width 26 height 26
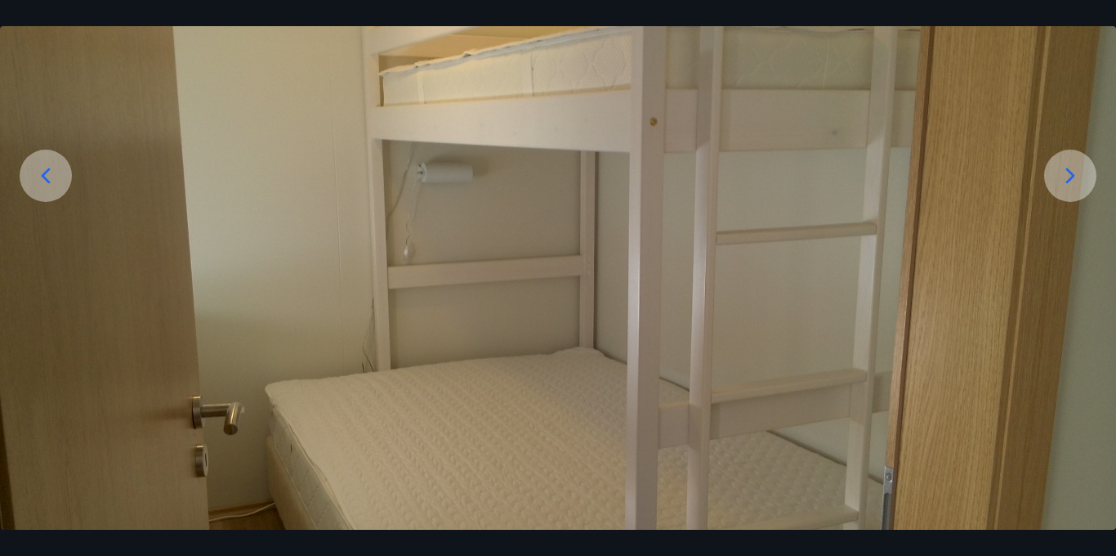
scroll to position [193, 0]
click at [1066, 183] on icon at bounding box center [1070, 177] width 9 height 16
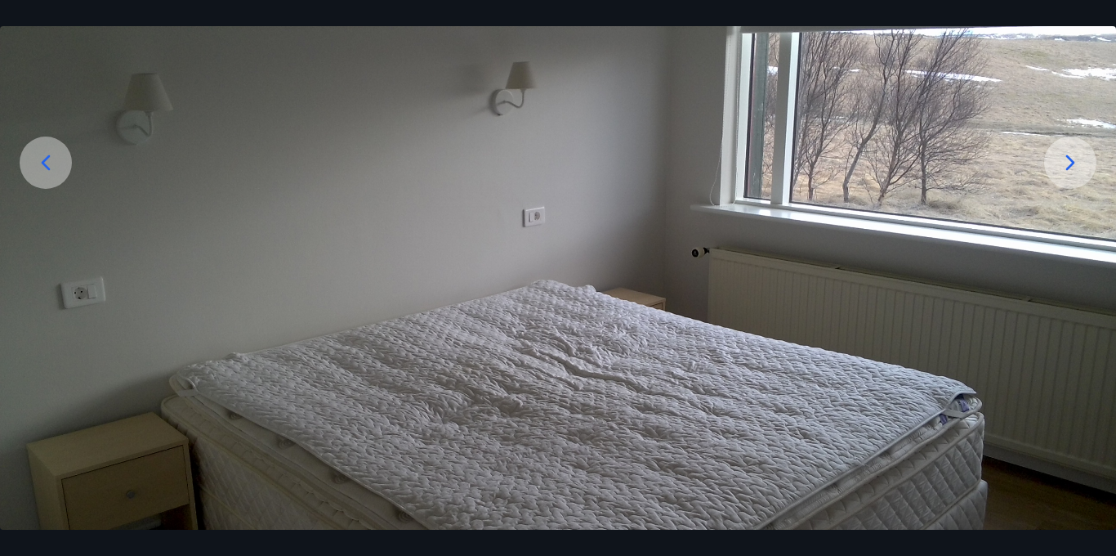
scroll to position [203, 0]
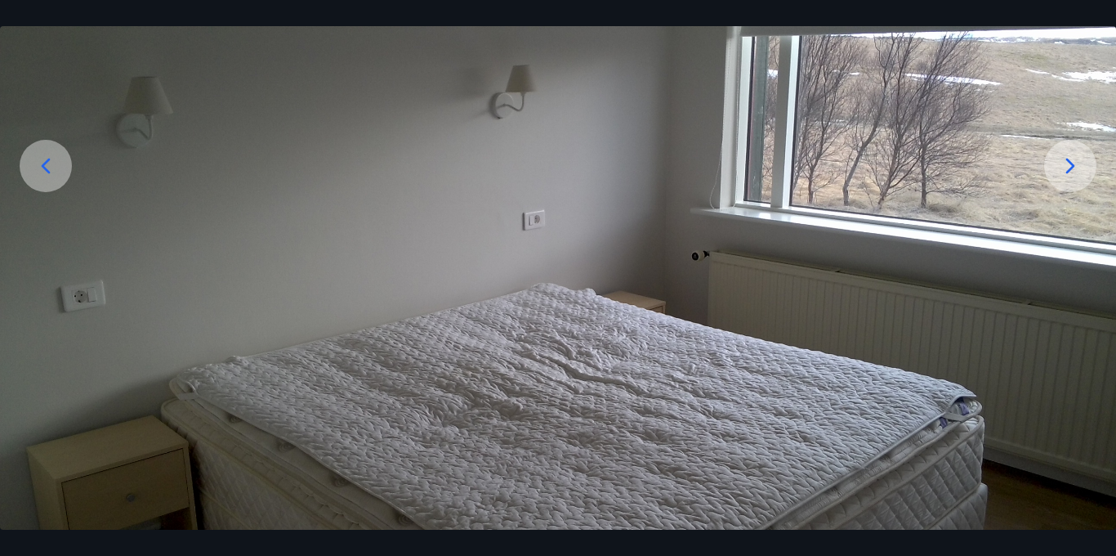
click at [1076, 169] on icon at bounding box center [1070, 166] width 26 height 26
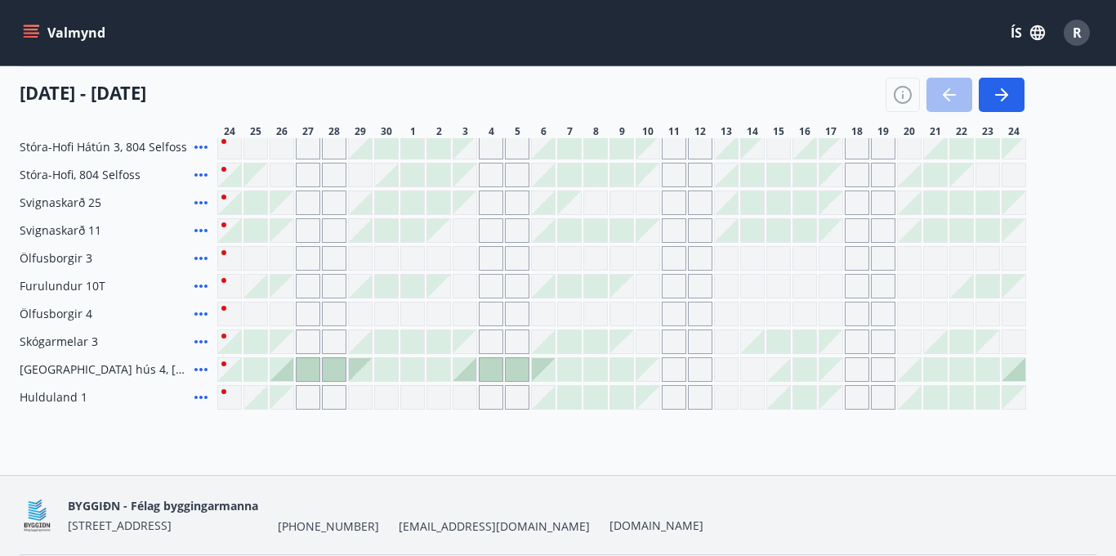
scroll to position [251, 0]
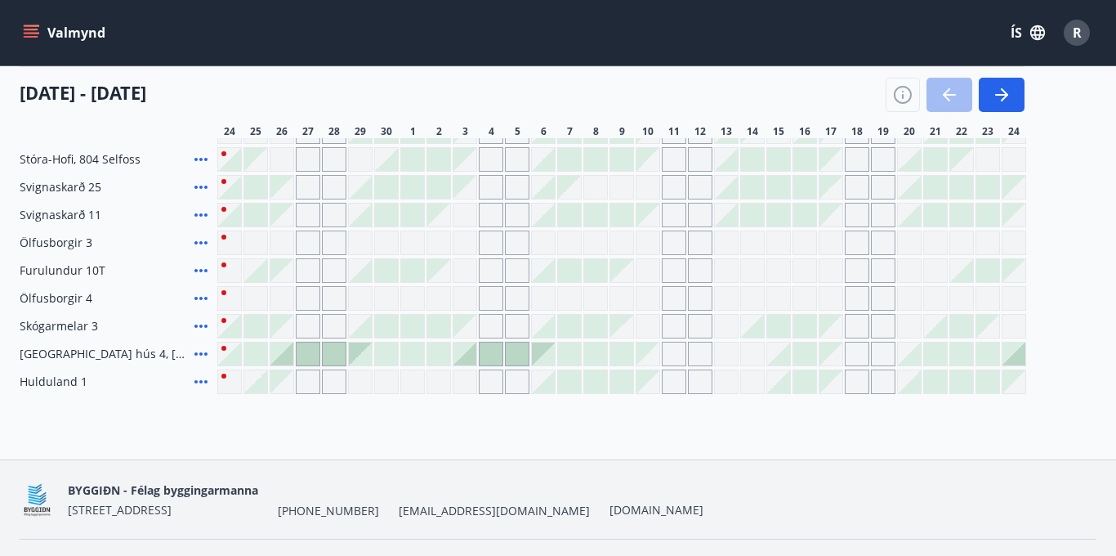
click at [200, 327] on icon at bounding box center [200, 325] width 13 height 3
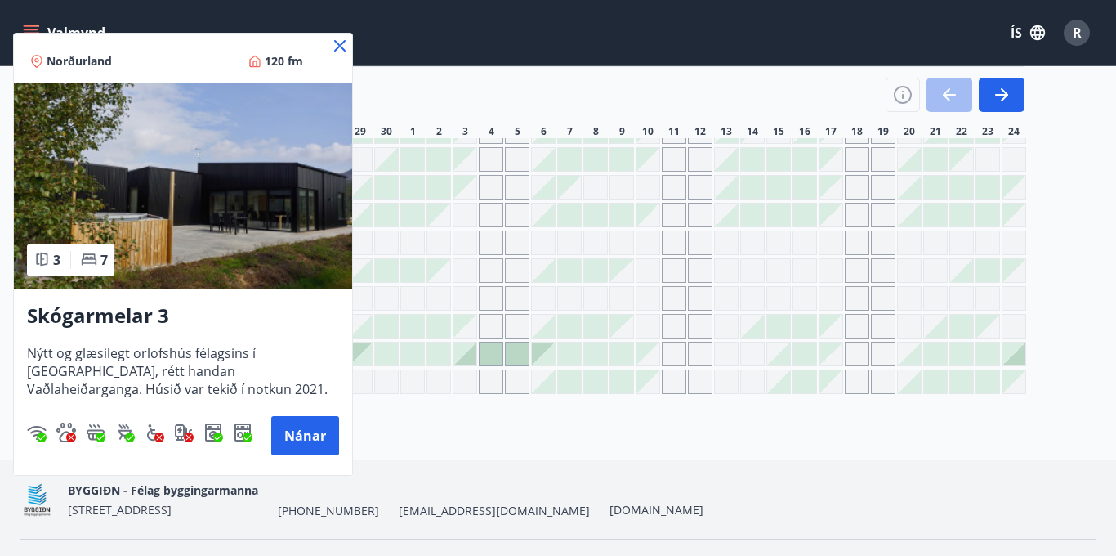
click at [218, 235] on img at bounding box center [183, 186] width 338 height 206
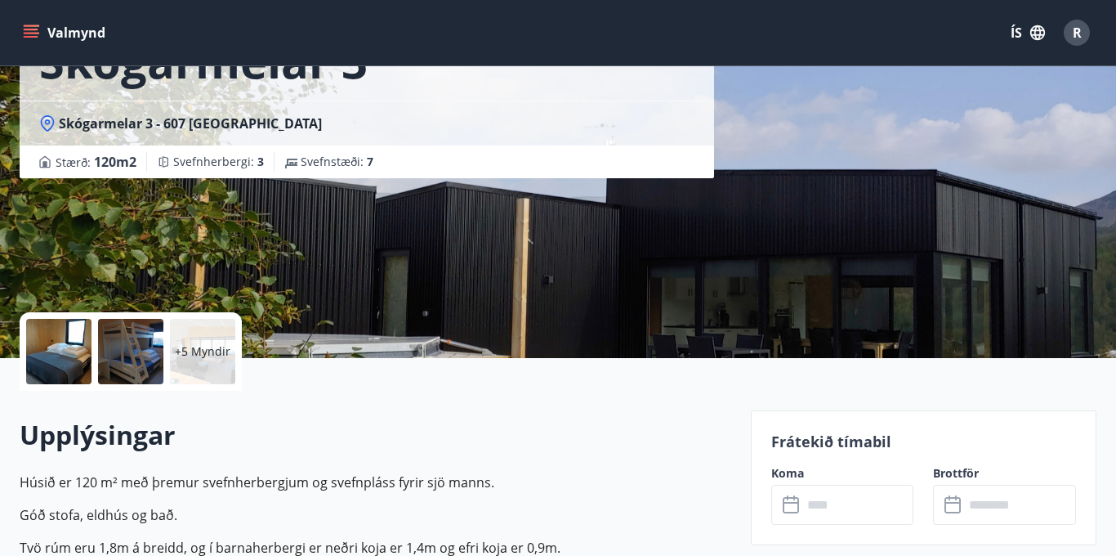
scroll to position [146, 0]
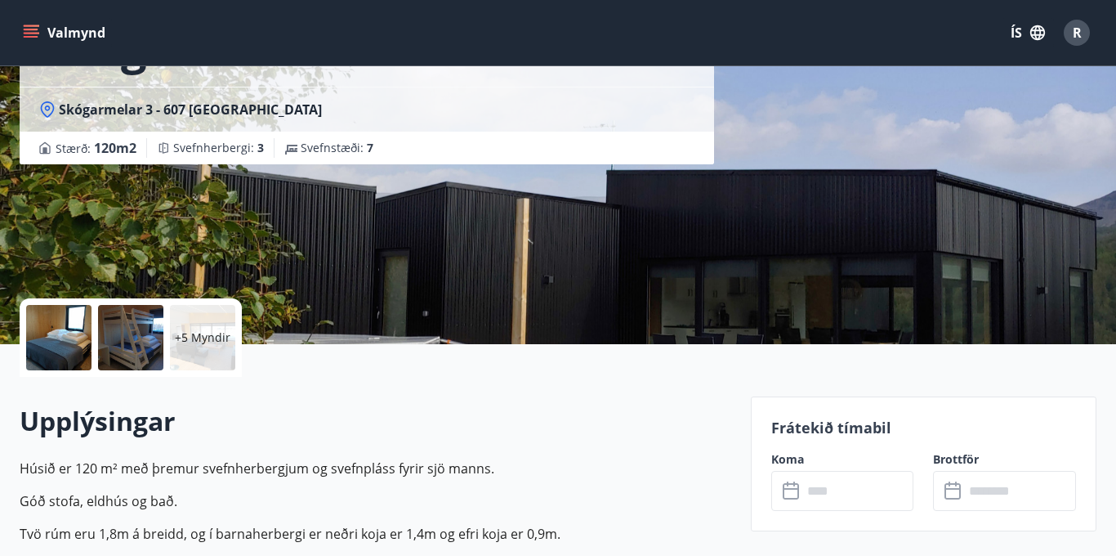
click at [42, 328] on div at bounding box center [58, 337] width 65 height 65
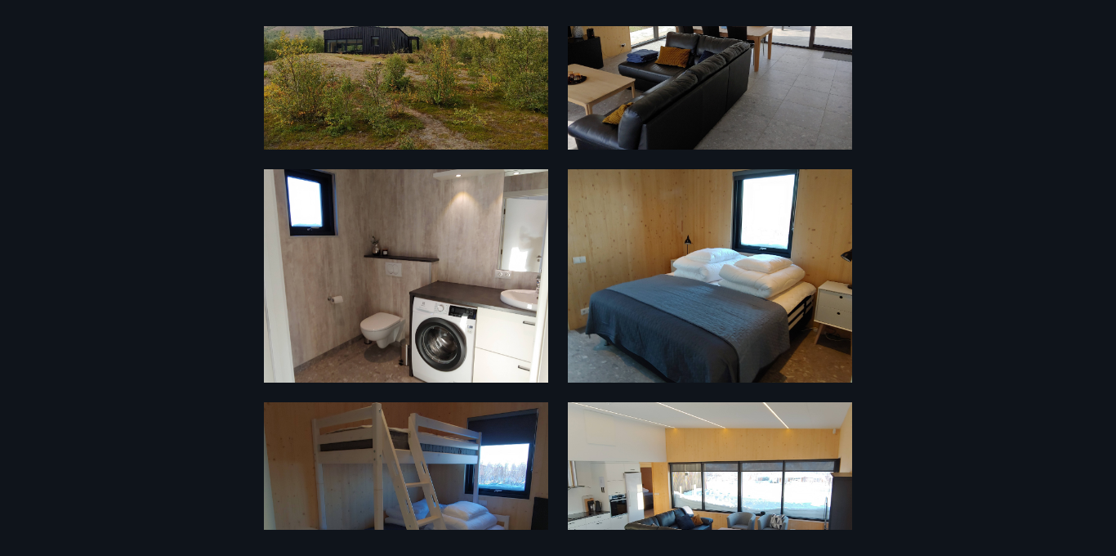
scroll to position [0, 0]
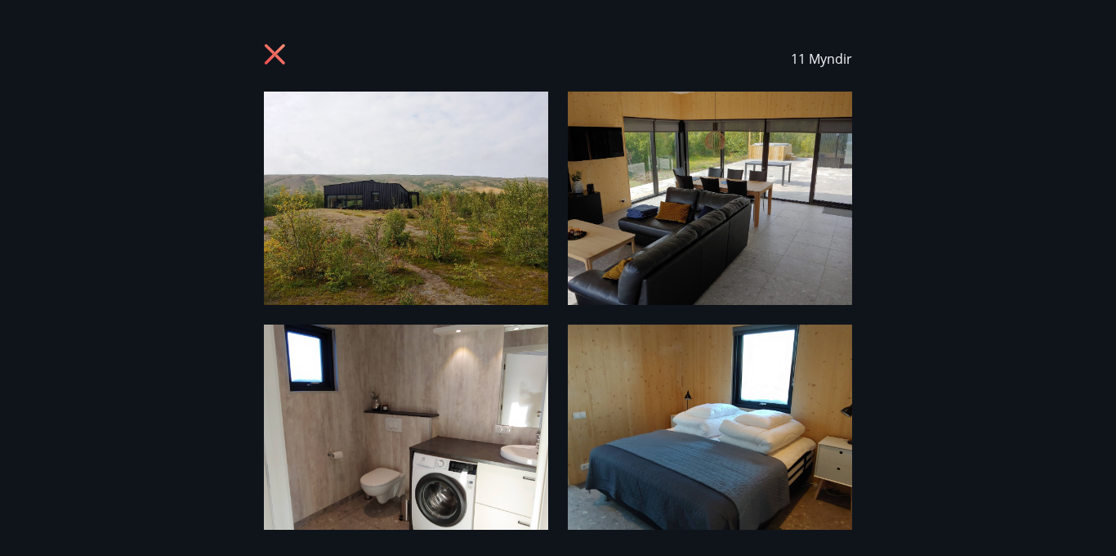
click at [276, 55] on icon at bounding box center [275, 54] width 20 height 20
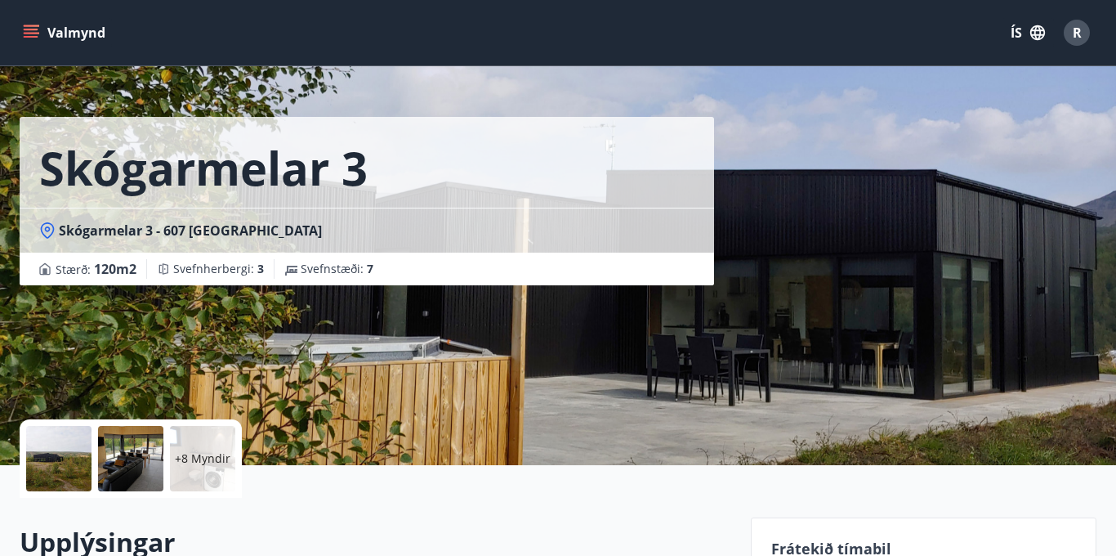
scroll to position [9, 0]
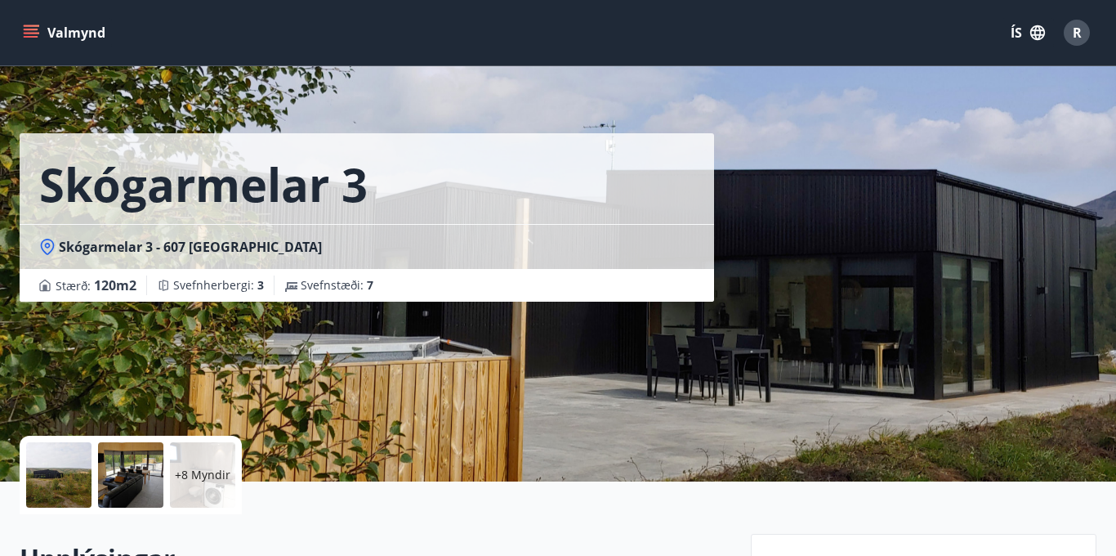
click at [200, 471] on p "+8 Myndir" at bounding box center [203, 475] width 56 height 16
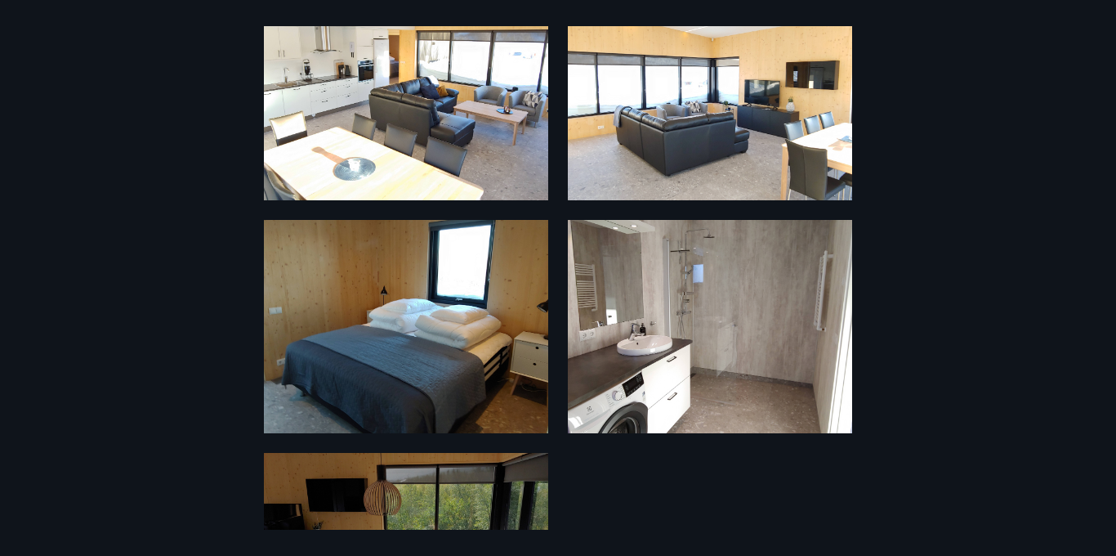
scroll to position [945, 0]
